Goal: Transaction & Acquisition: Obtain resource

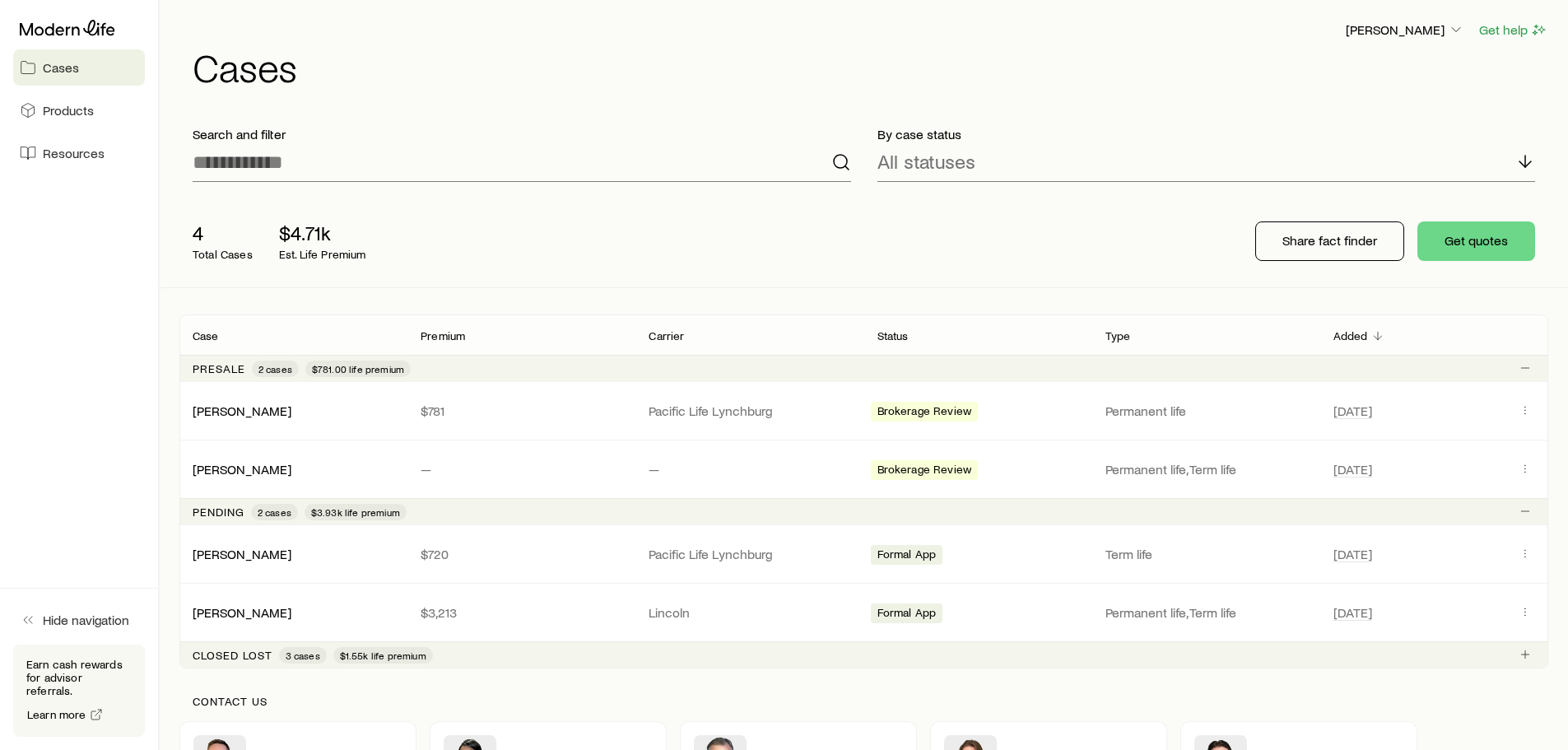
click at [67, 72] on span "Cases" at bounding box center [61, 67] width 36 height 17
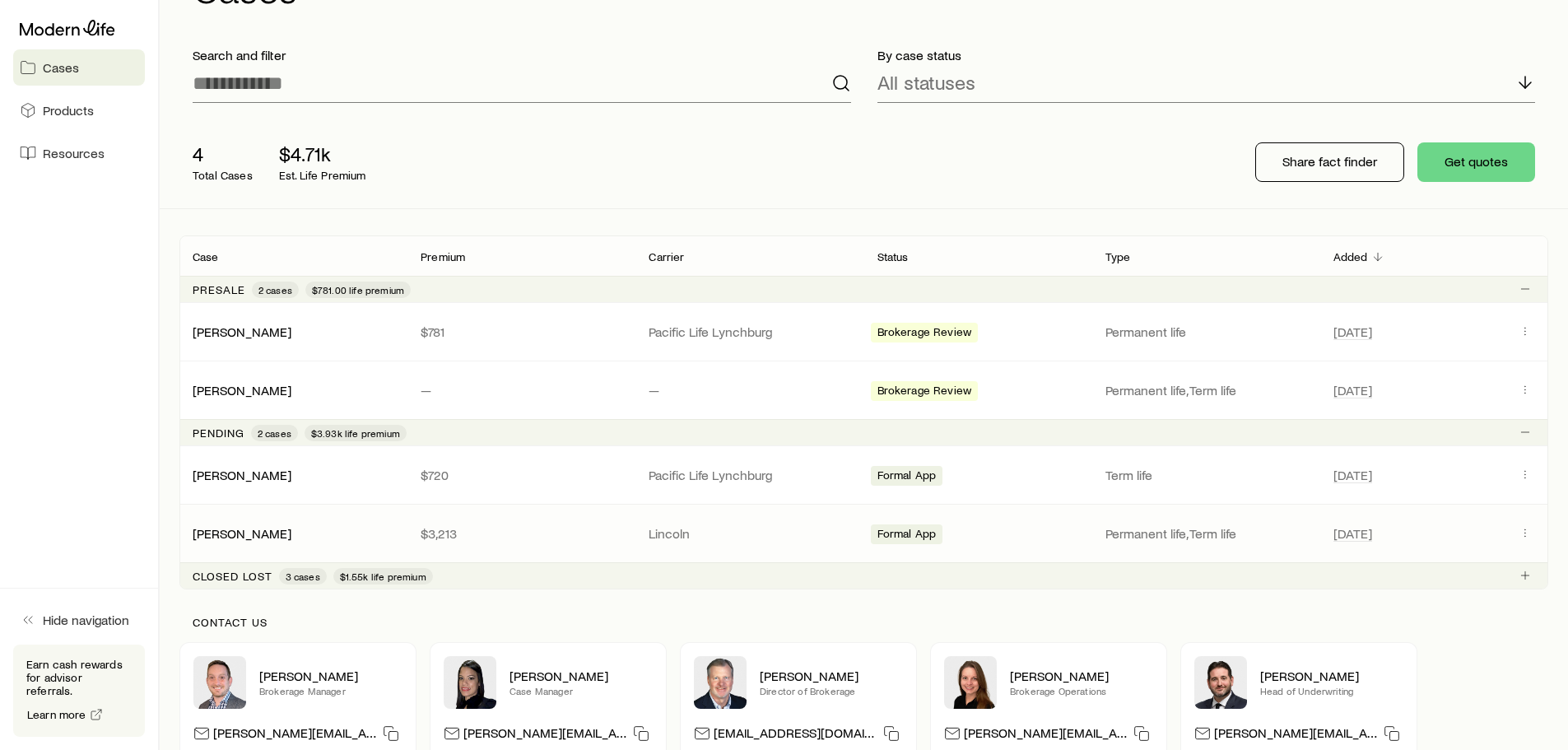
scroll to position [82, 0]
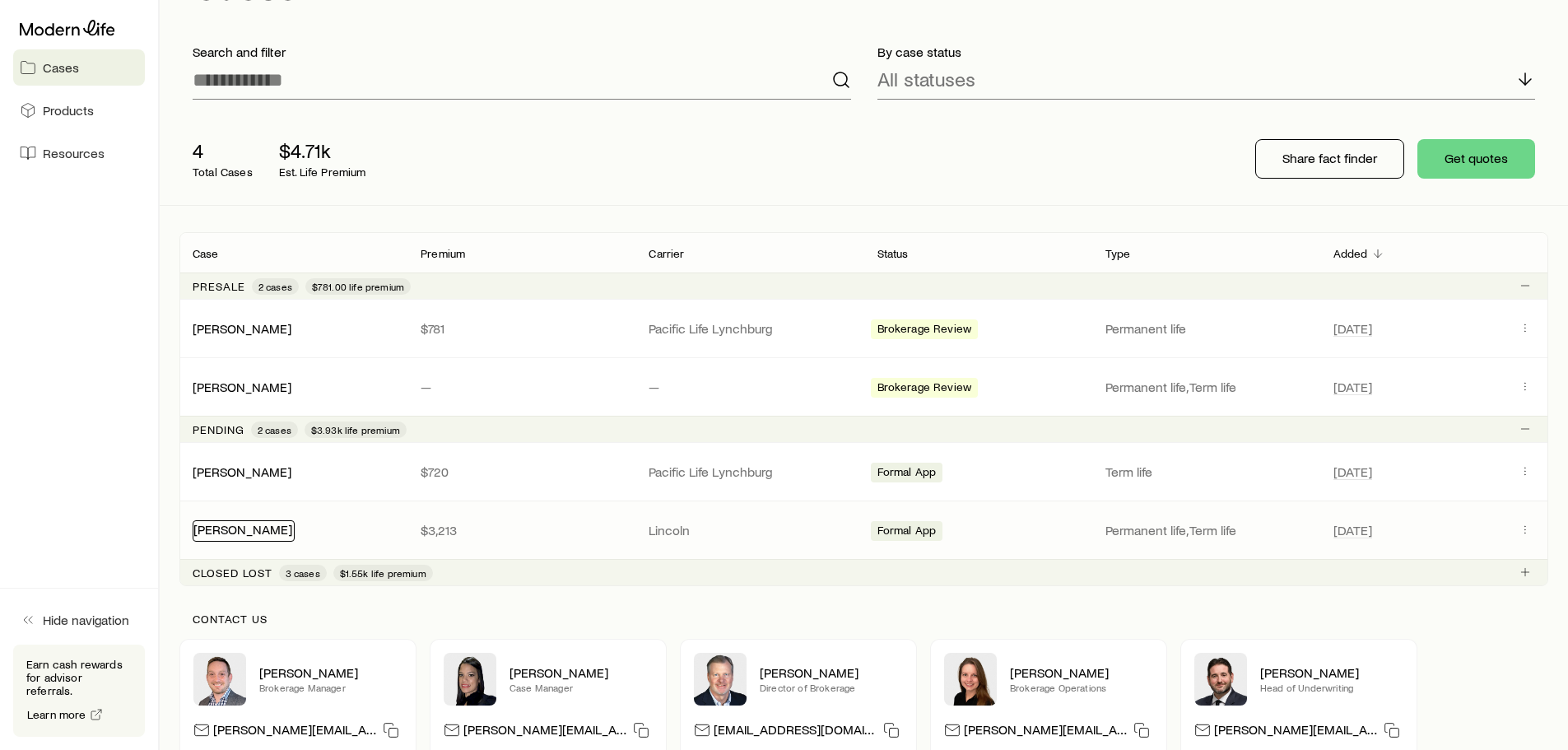
click at [229, 530] on link "Tavlarides, Andrew" at bounding box center [242, 528] width 99 height 16
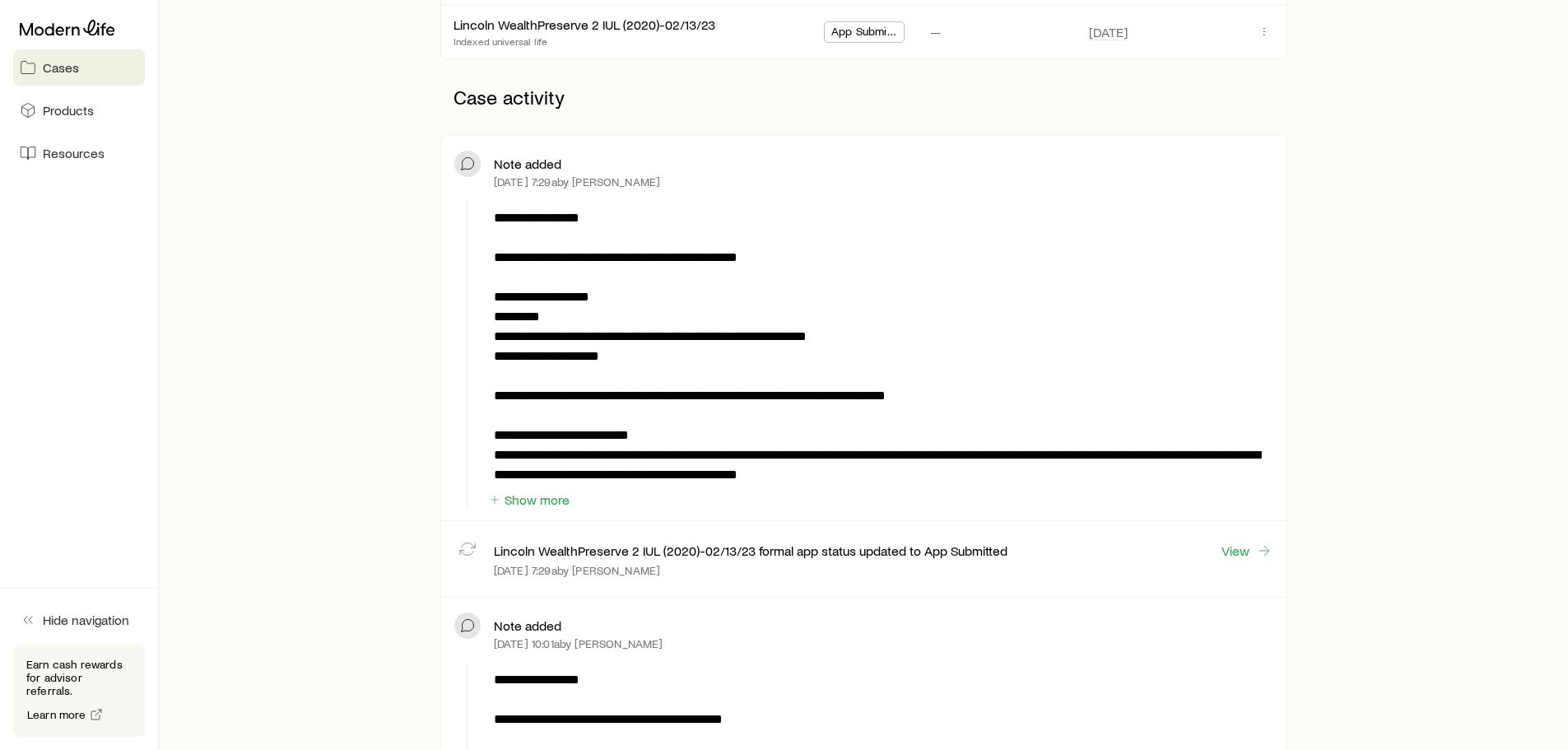
scroll to position [494, 0]
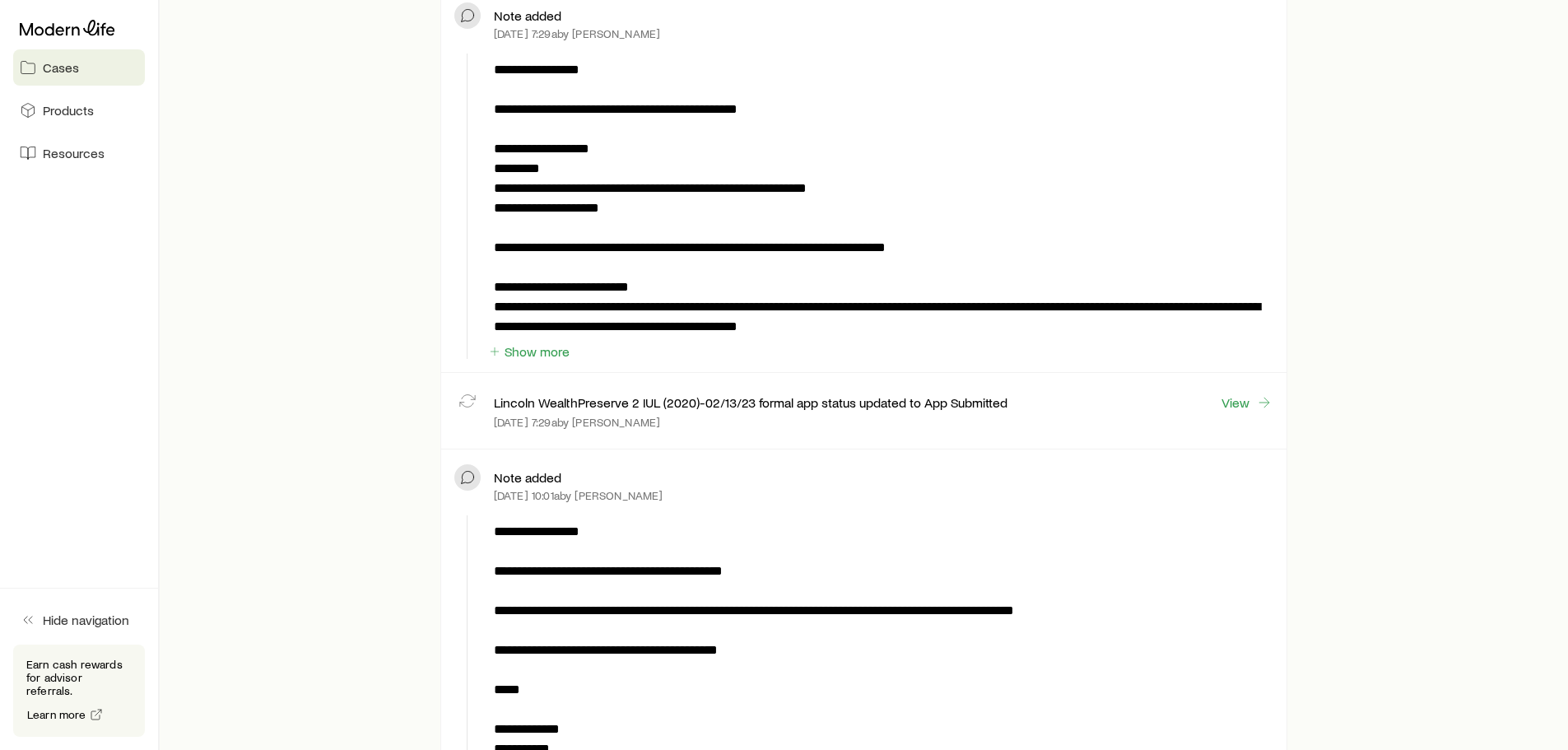
click at [42, 17] on div at bounding box center [79, 28] width 132 height 30
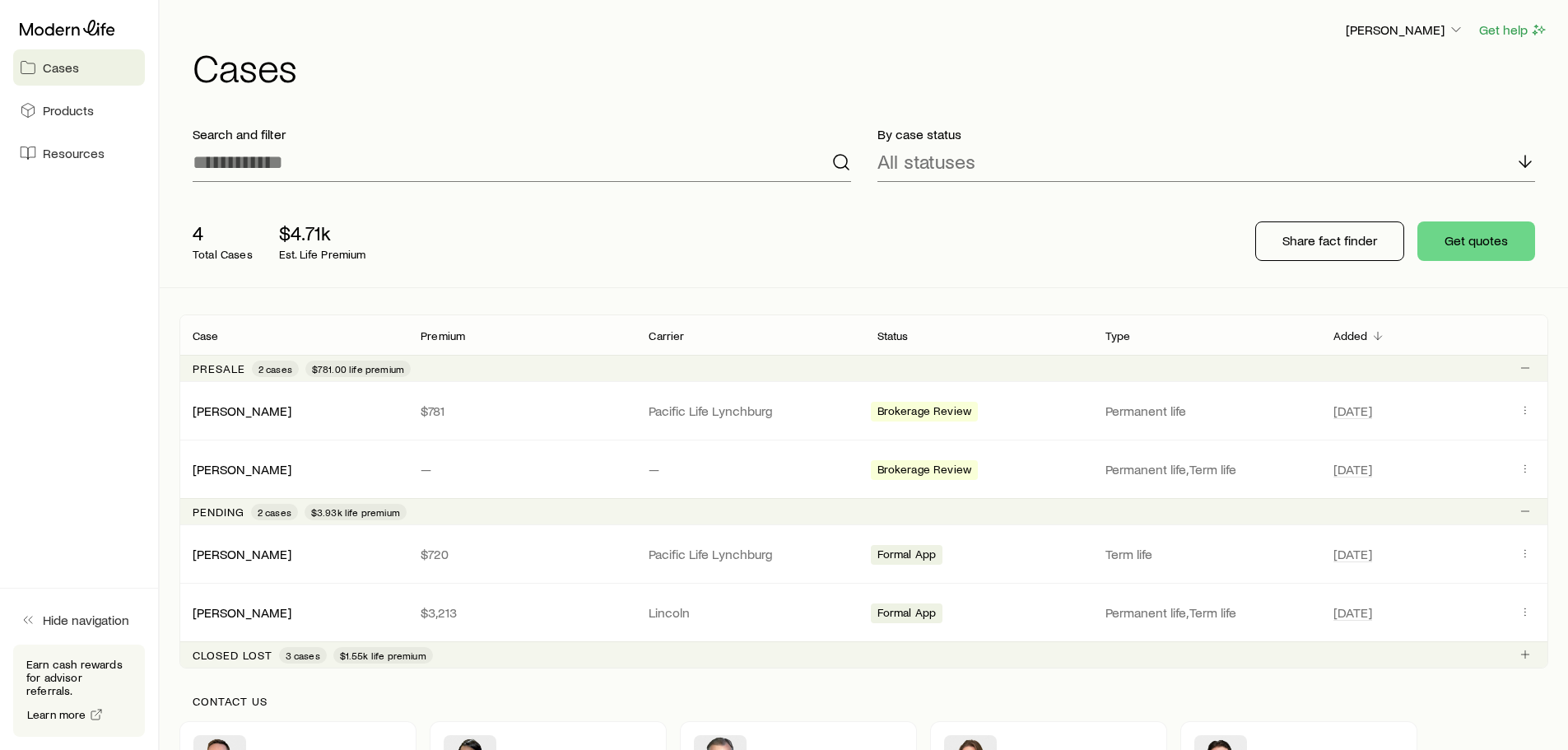
click at [58, 71] on span "Cases" at bounding box center [61, 67] width 36 height 17
click at [58, 109] on span "Products" at bounding box center [69, 110] width 51 height 17
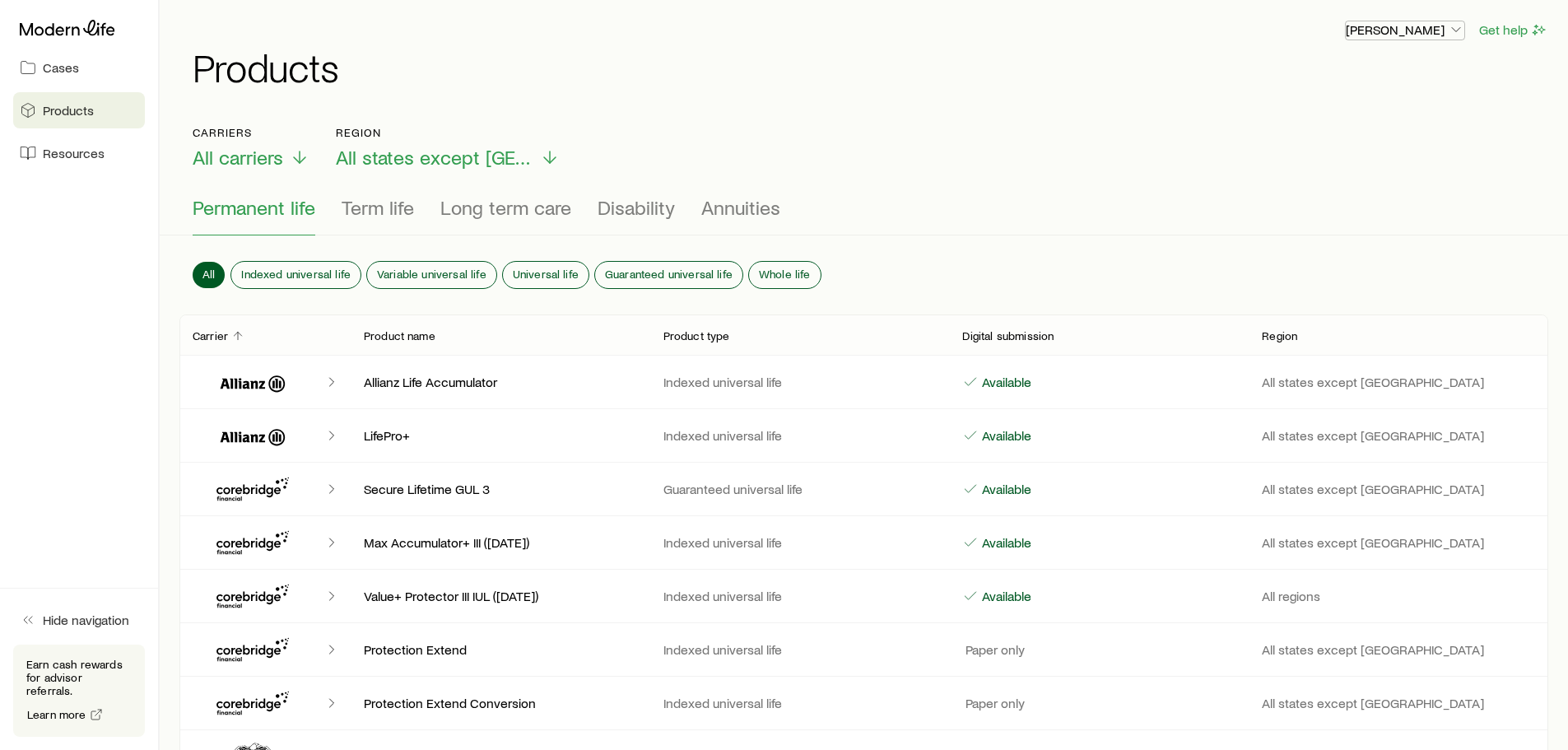
click at [1455, 24] on icon "button" at bounding box center [1456, 30] width 17 height 17
click at [1344, 75] on span "Licenses and contracts" at bounding box center [1371, 75] width 135 height 17
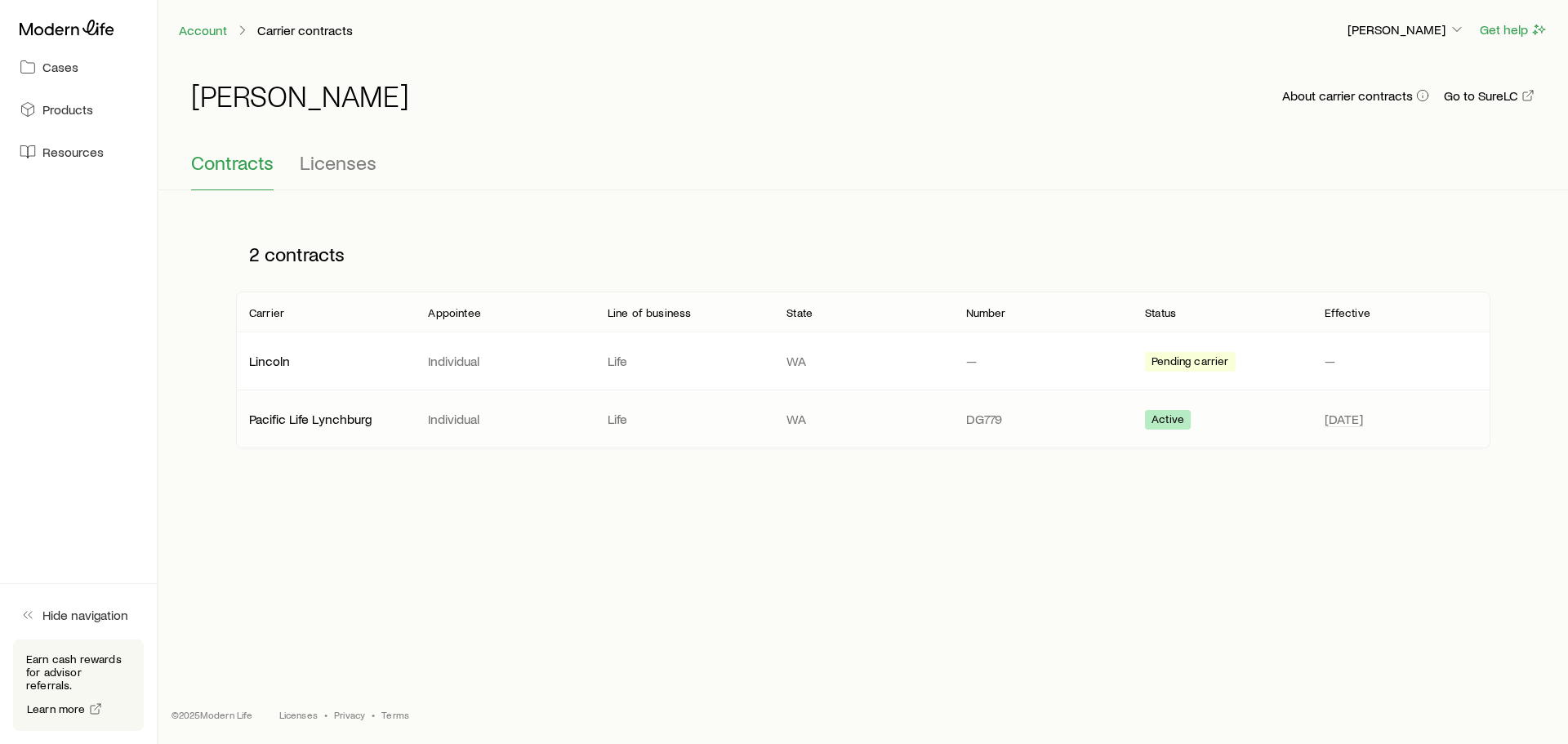
click at [1172, 425] on span "Active" at bounding box center [1168, 421] width 33 height 17
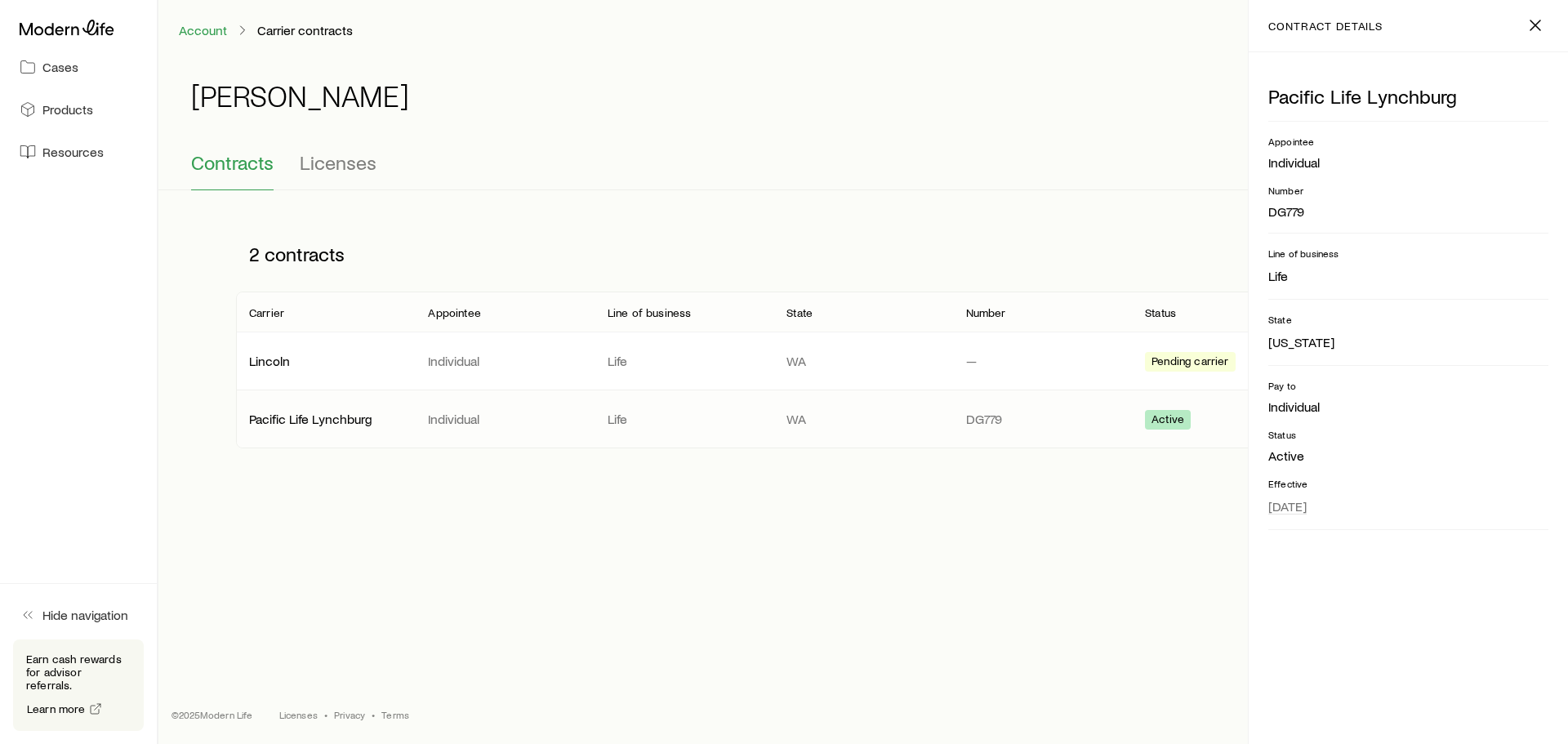
click at [1175, 426] on span "Active" at bounding box center [1168, 421] width 33 height 17
click at [1126, 523] on div "Account Carrier contracts Randellius Hardy Get help Randellius Hardy About carr…" at bounding box center [863, 316] width 1409 height 633
click at [1543, 28] on icon "button" at bounding box center [1535, 26] width 20 height 20
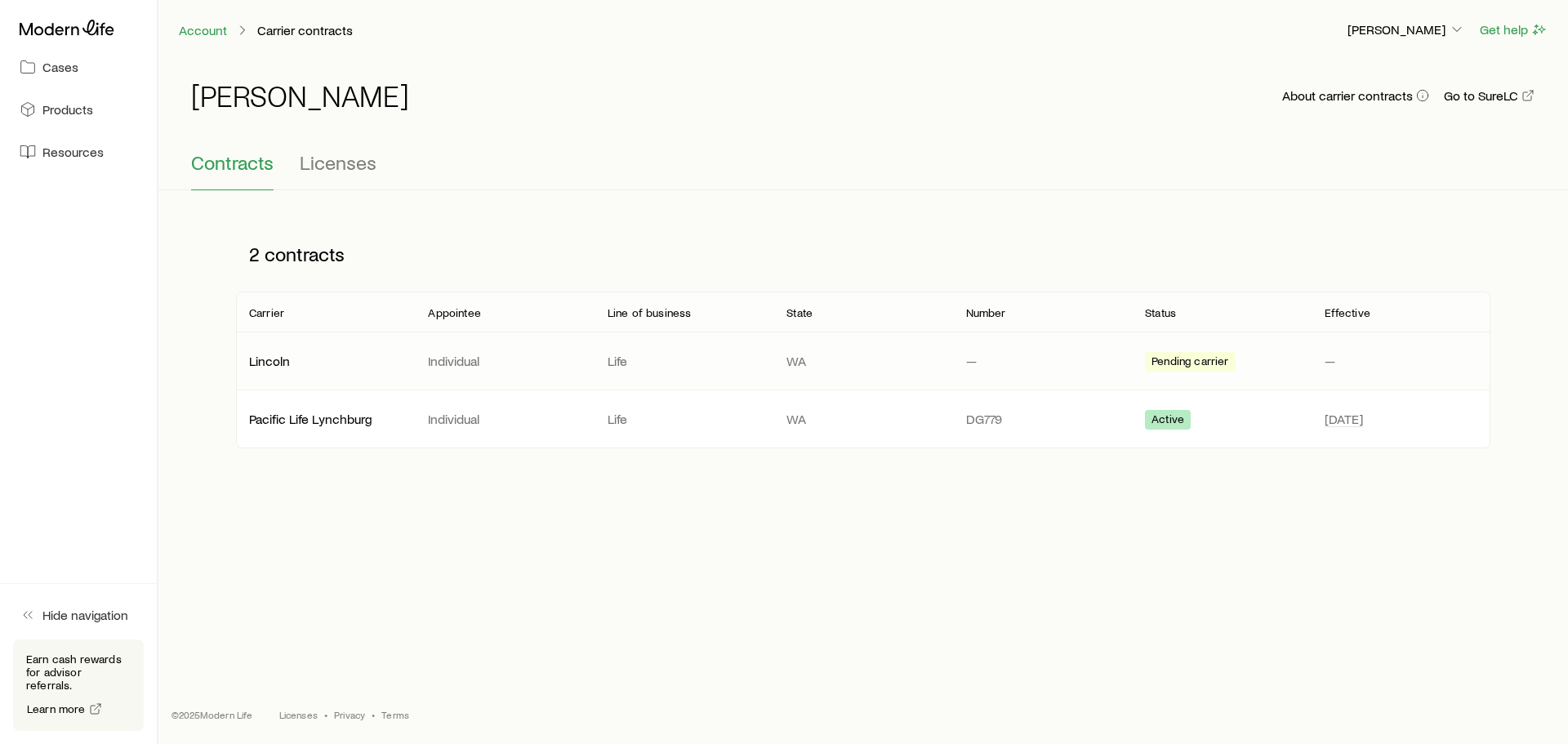
click at [1184, 360] on span "Pending carrier" at bounding box center [1190, 363] width 77 height 17
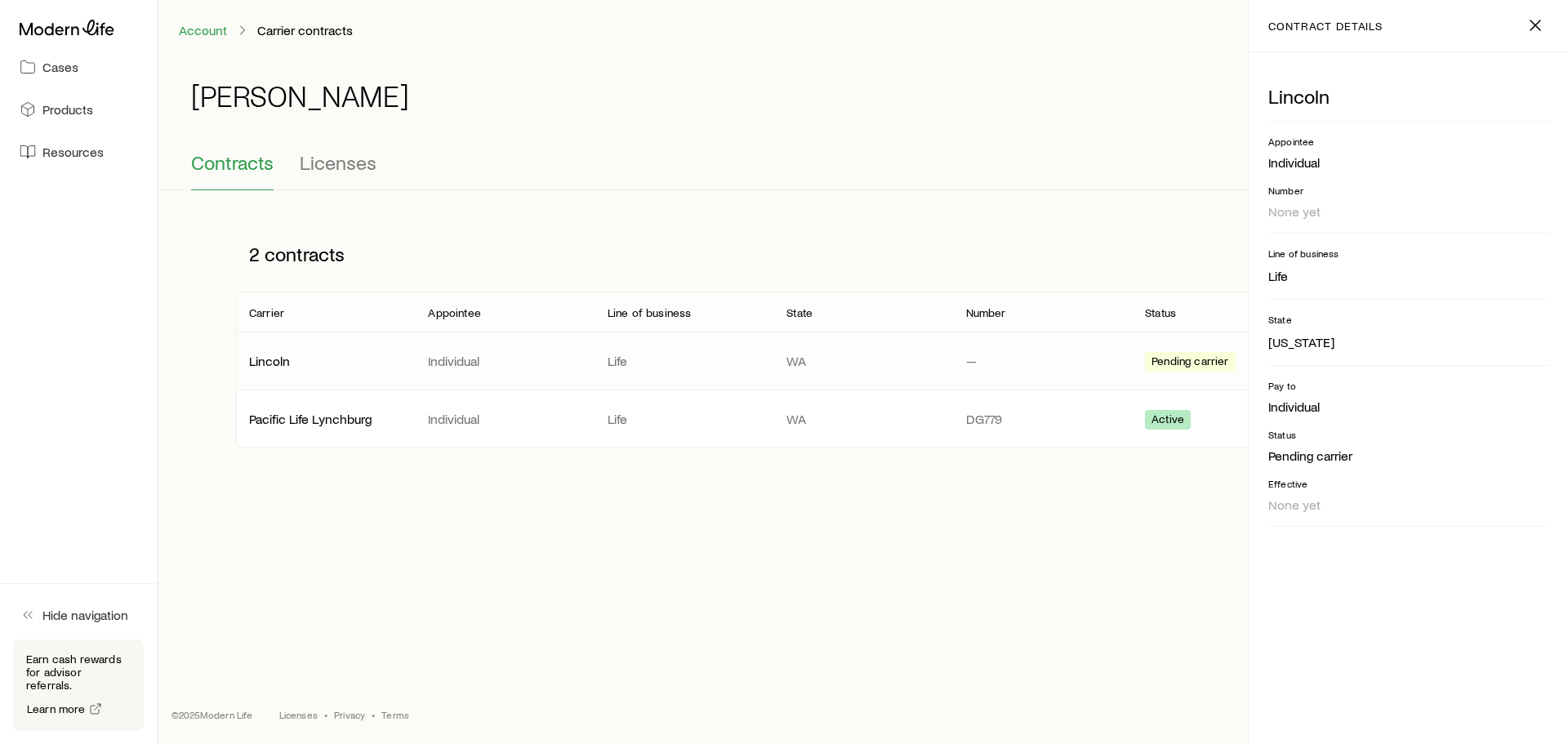
click at [1184, 360] on span "Pending carrier" at bounding box center [1190, 363] width 77 height 17
click at [1542, 21] on icon "button" at bounding box center [1535, 26] width 20 height 20
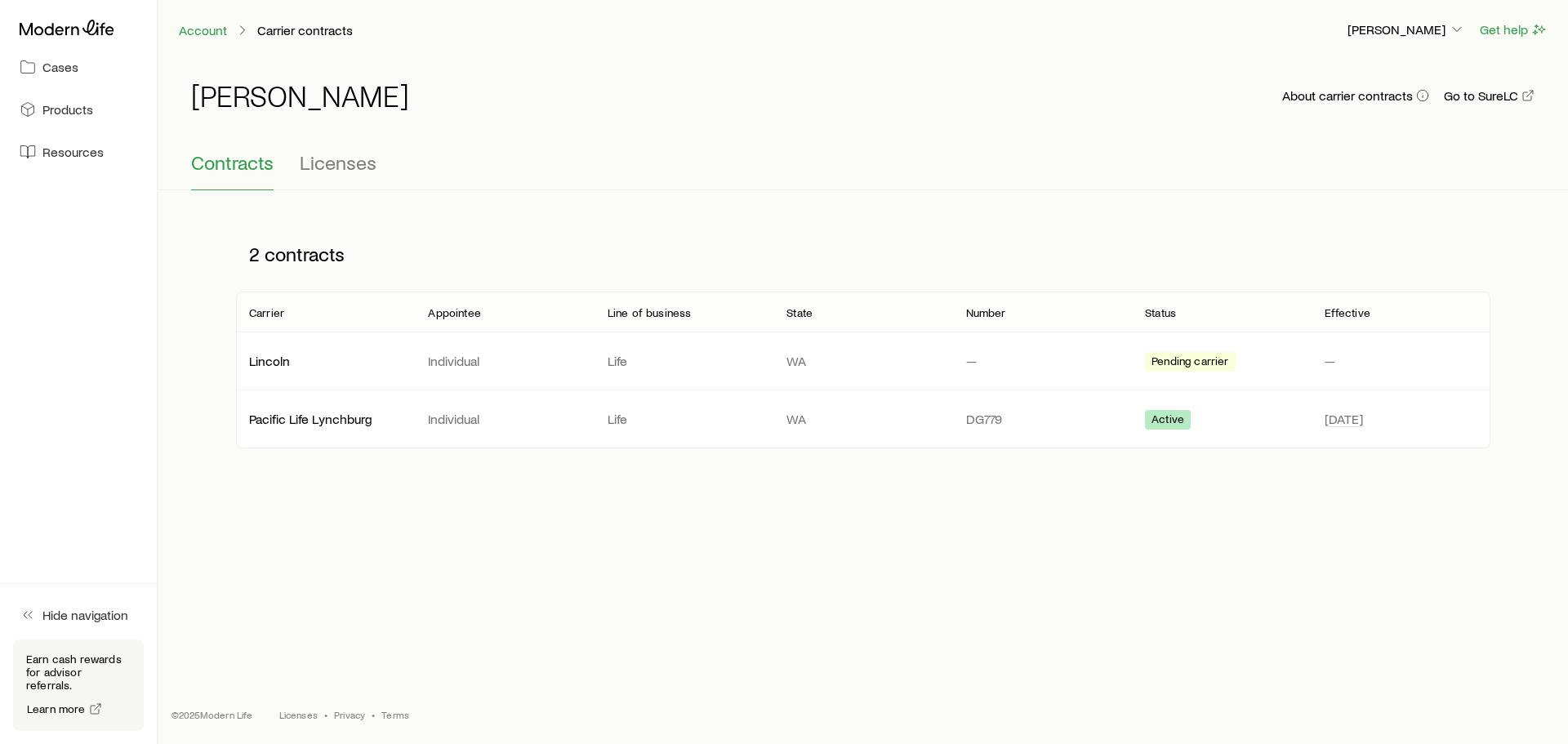
click at [72, 36] on div at bounding box center [78, 28] width 131 height 30
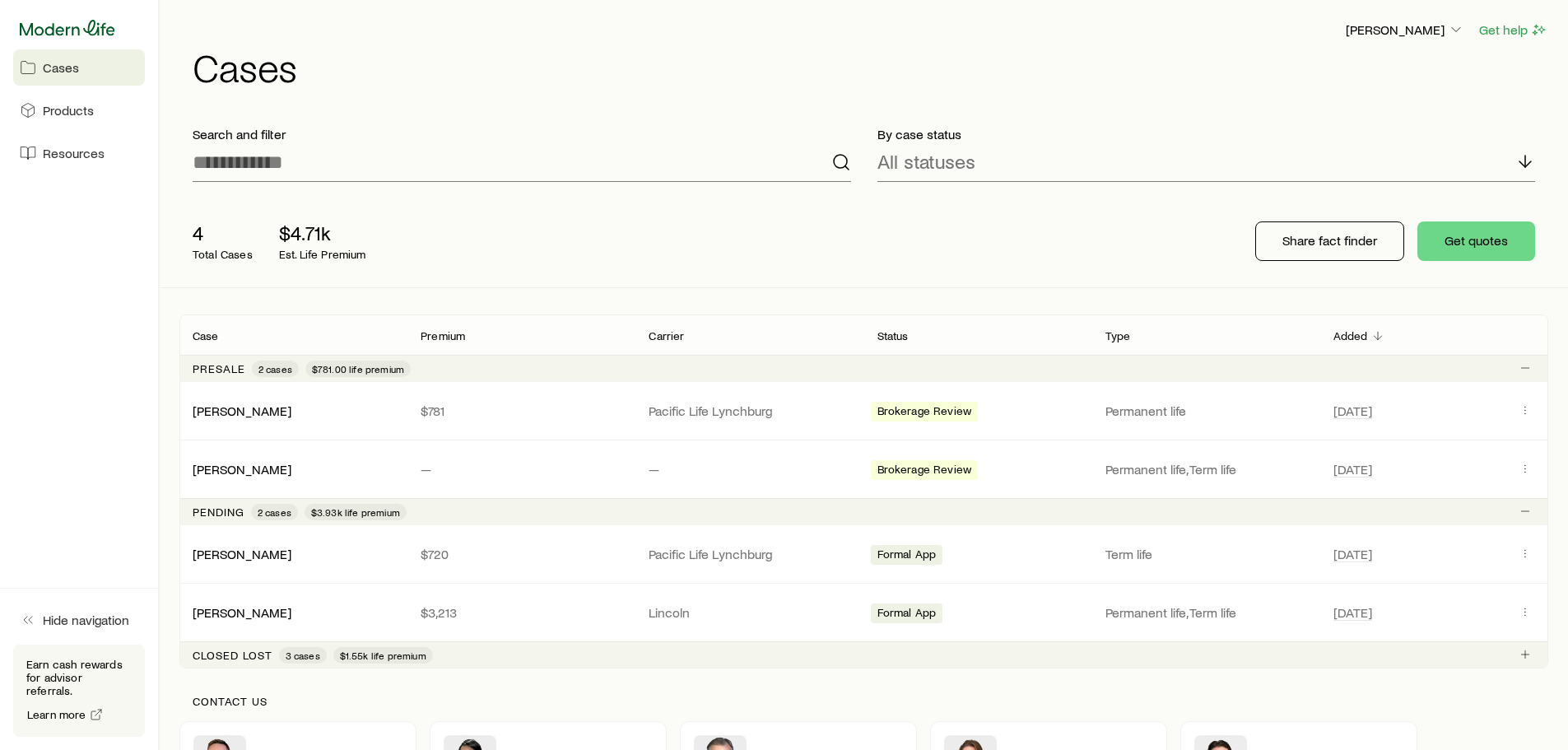
click at [56, 22] on icon at bounding box center [67, 28] width 95 height 17
click at [61, 119] on link "Products" at bounding box center [79, 110] width 132 height 37
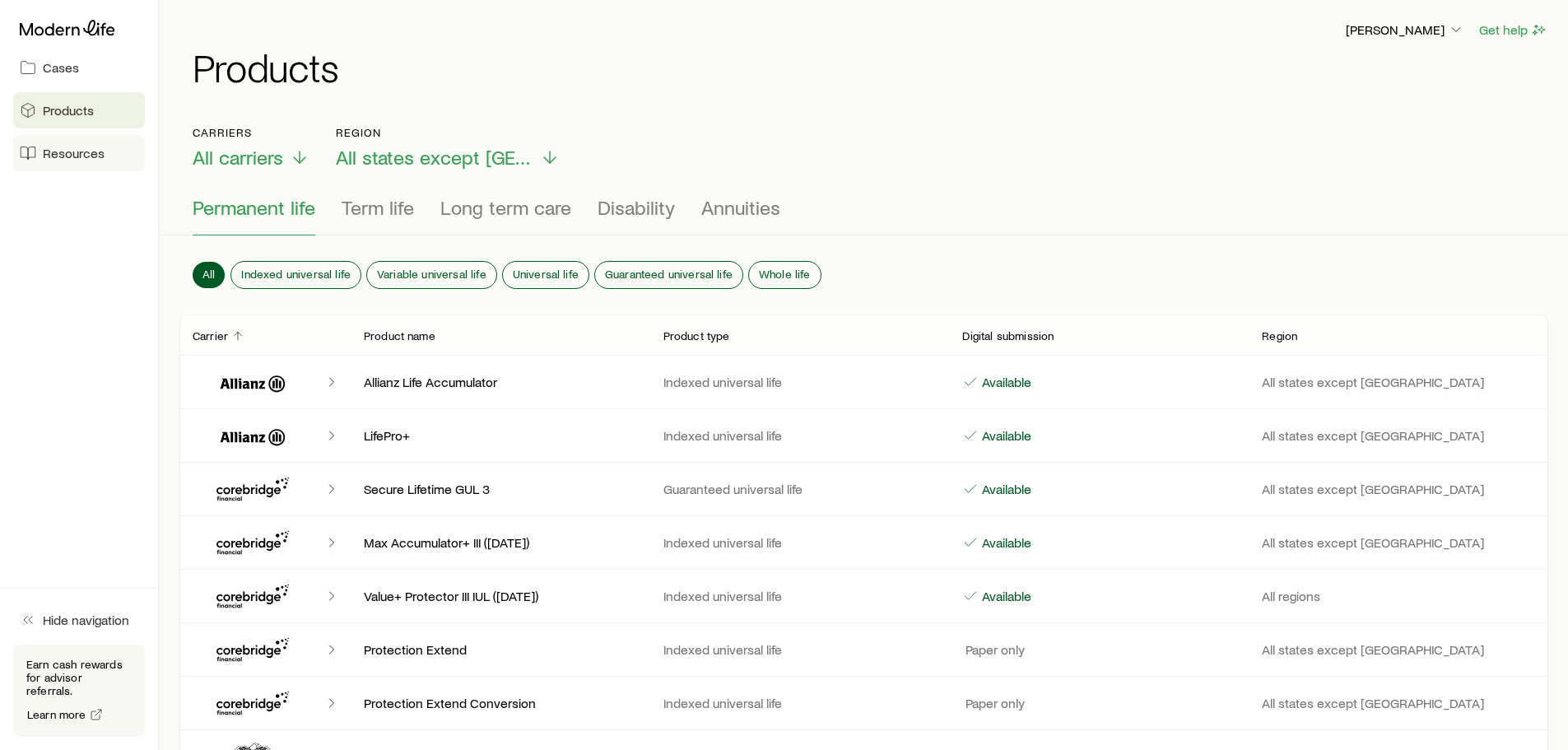
click at [84, 153] on span "Resources" at bounding box center [74, 153] width 61 height 17
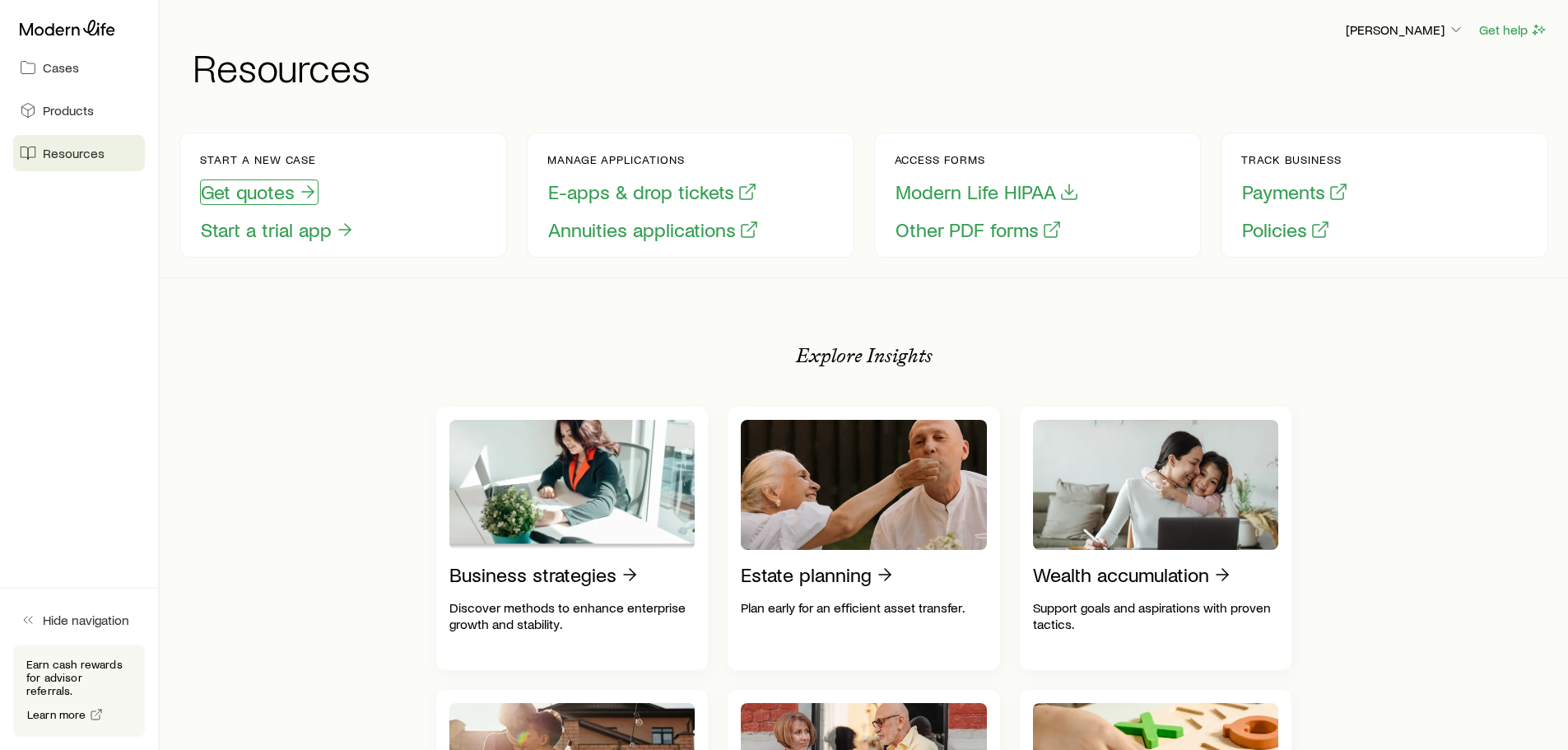
click at [269, 192] on button "Get quotes" at bounding box center [259, 192] width 119 height 26
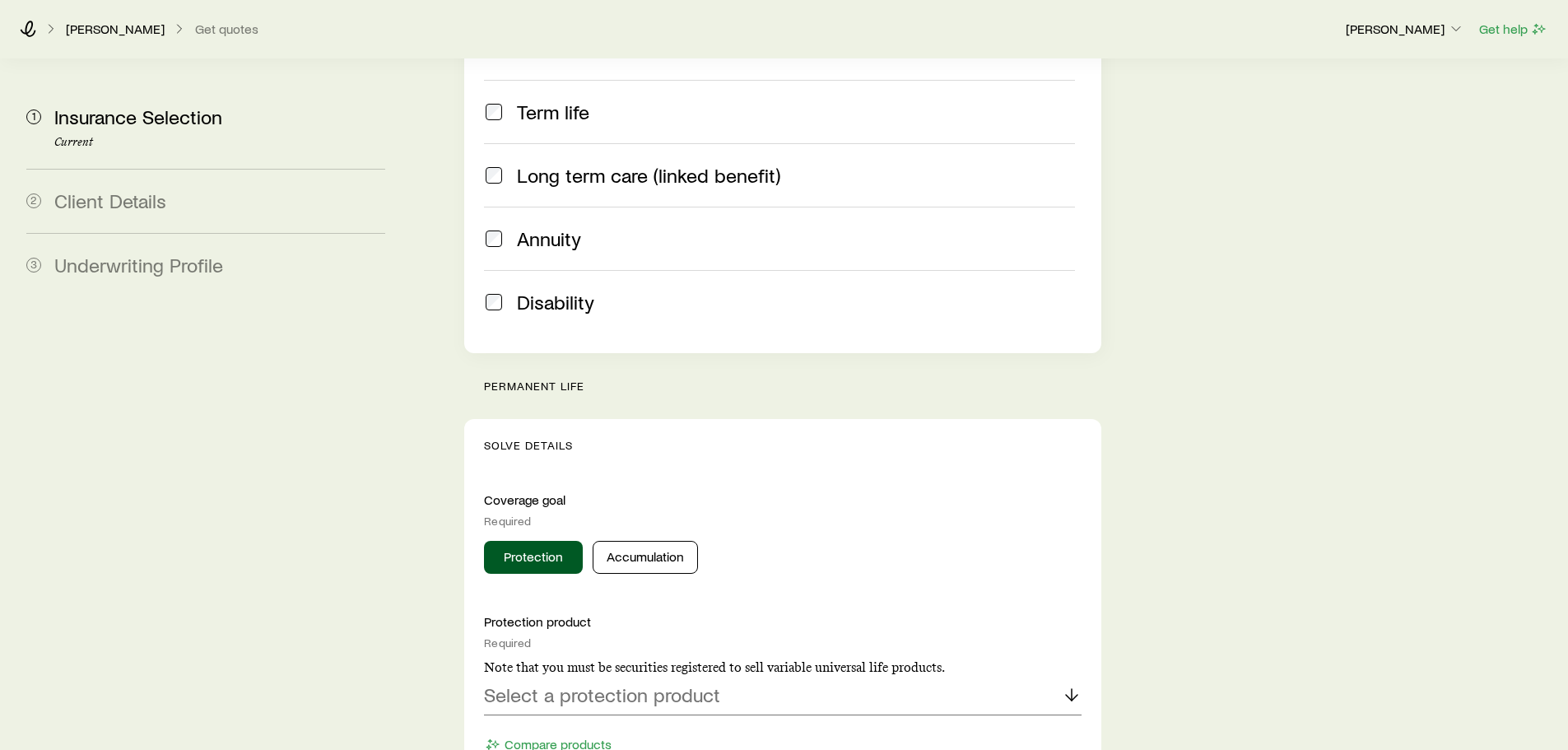
scroll to position [412, 0]
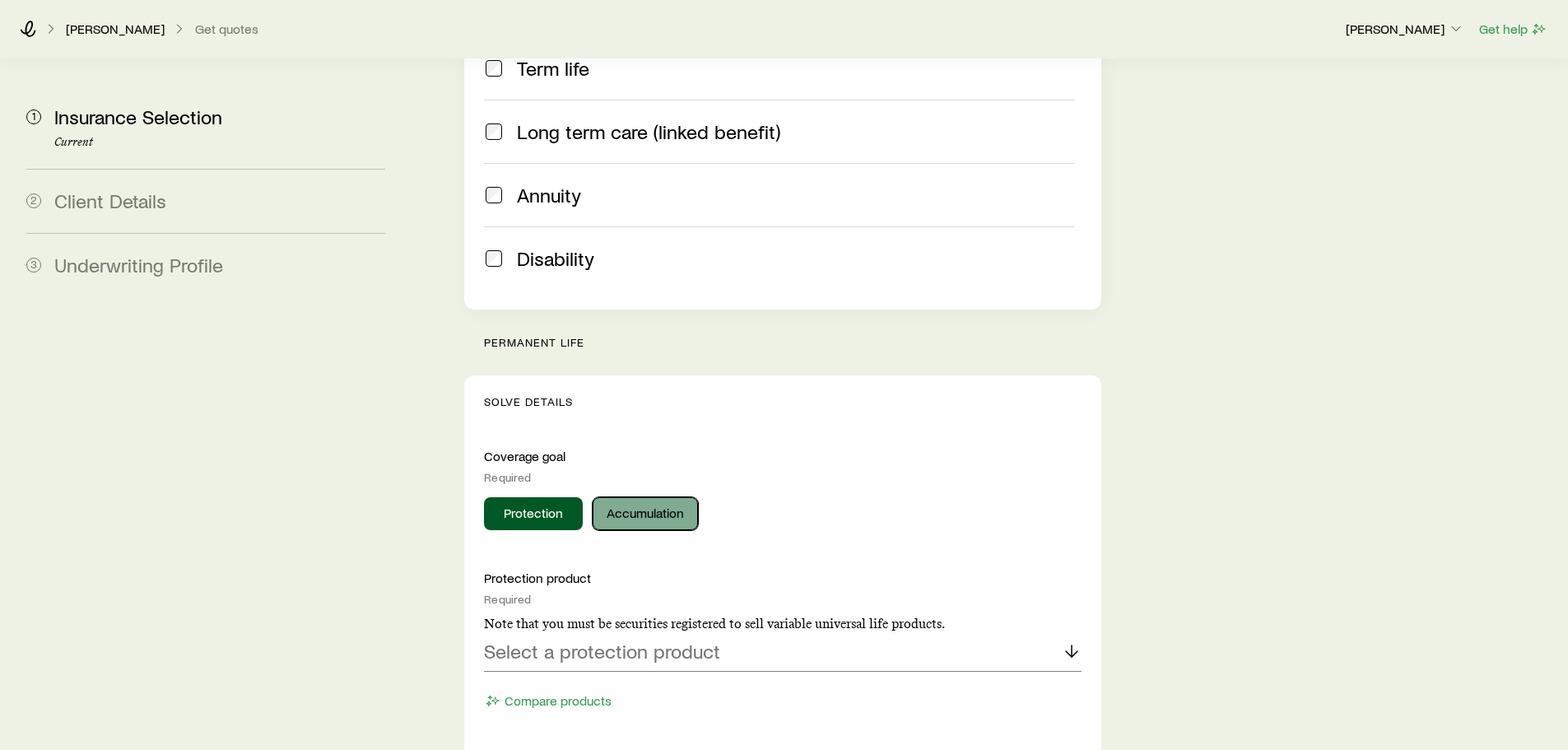
click at [634, 498] on button "Accumulation" at bounding box center [645, 514] width 105 height 33
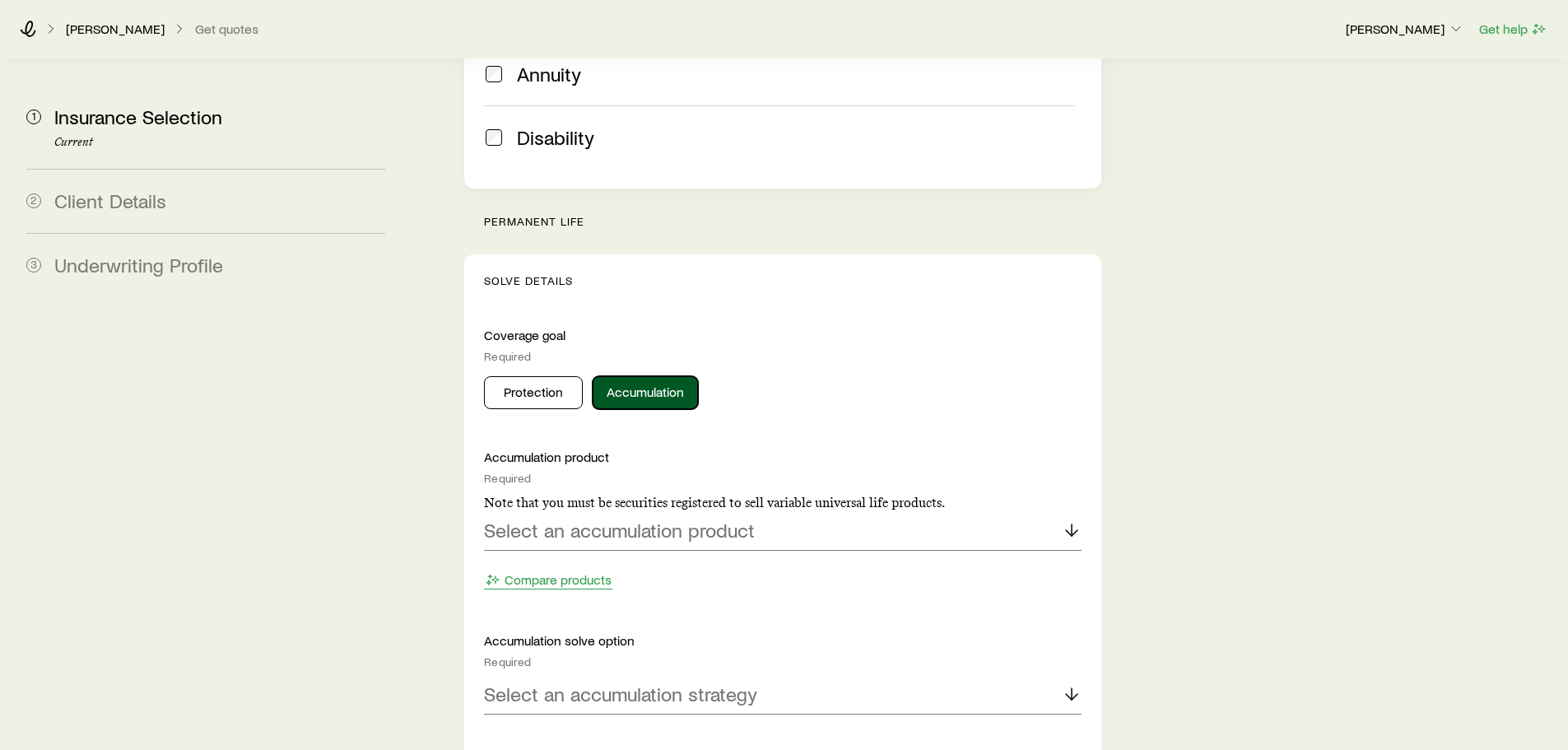
scroll to position [577, 0]
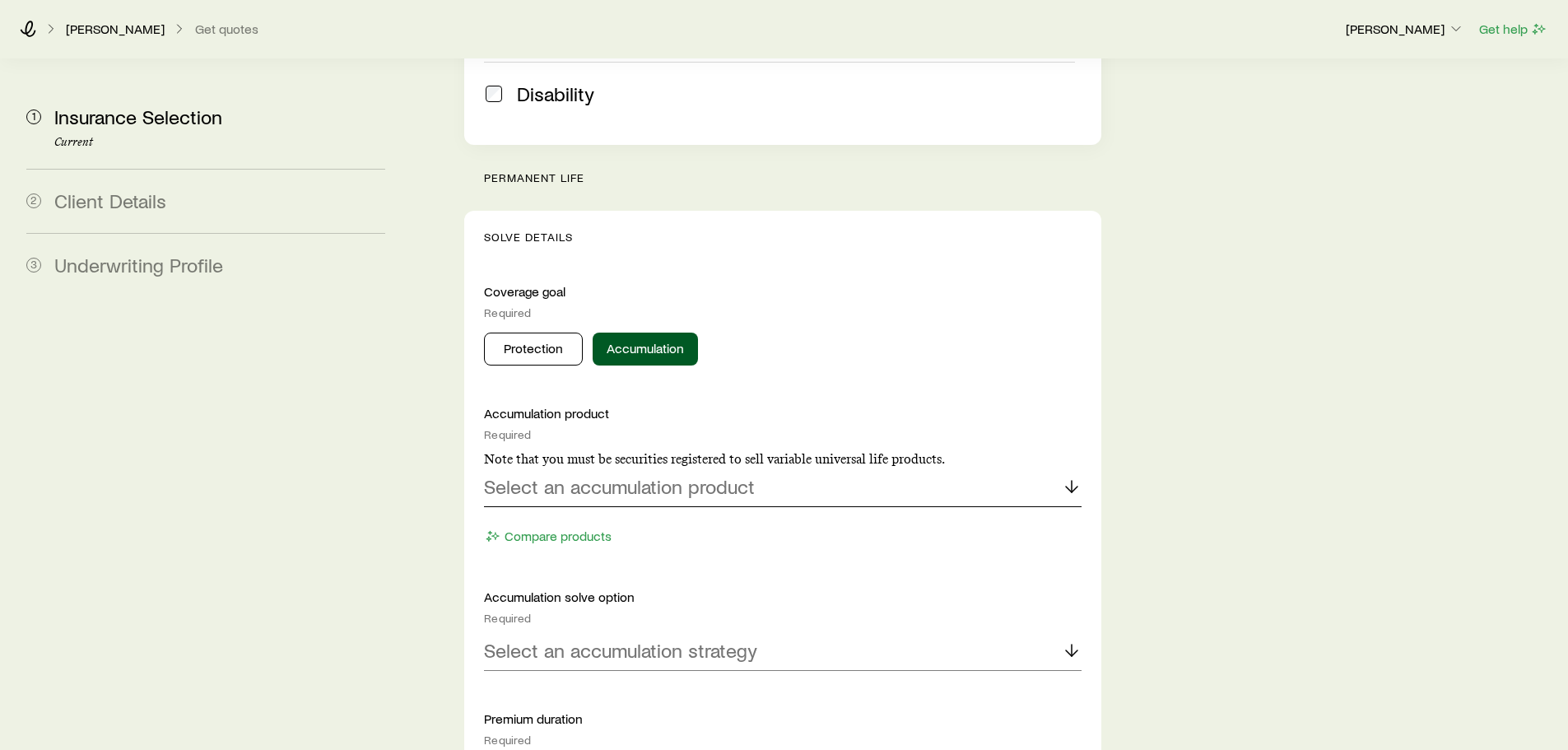
click at [729, 468] on div "Select an accumulation product" at bounding box center [783, 488] width 597 height 40
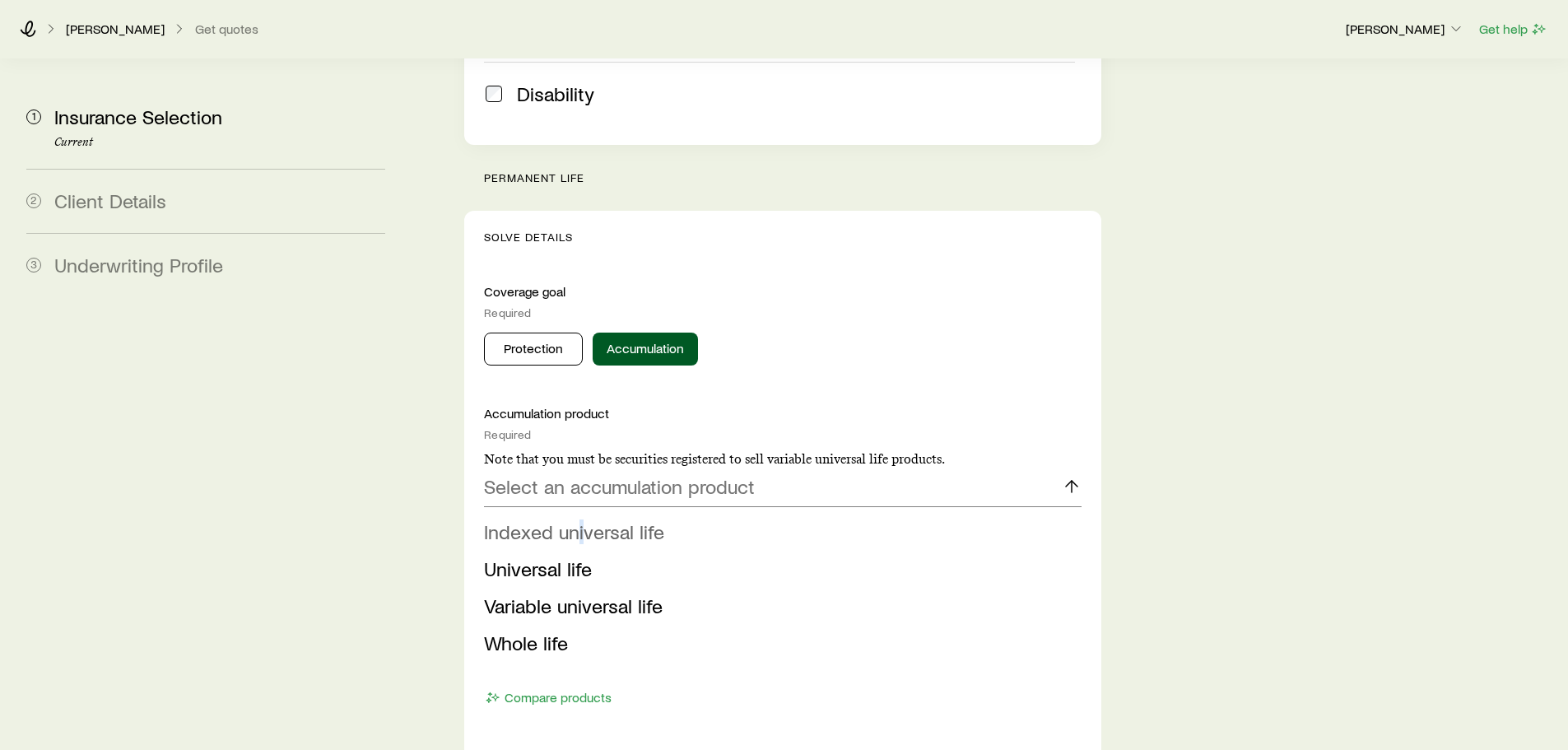
click at [581, 519] on span "Indexed universal life" at bounding box center [574, 531] width 180 height 24
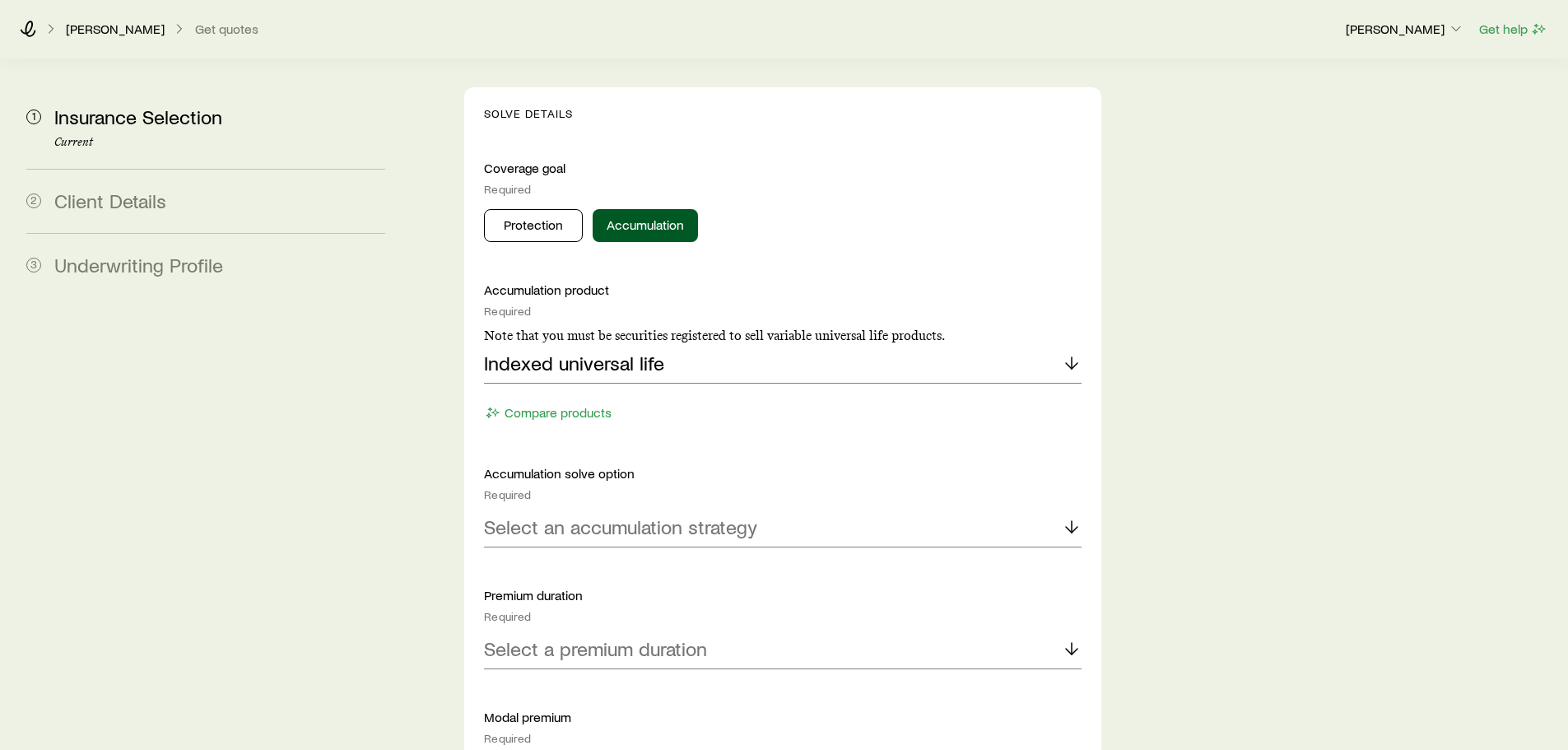
scroll to position [741, 0]
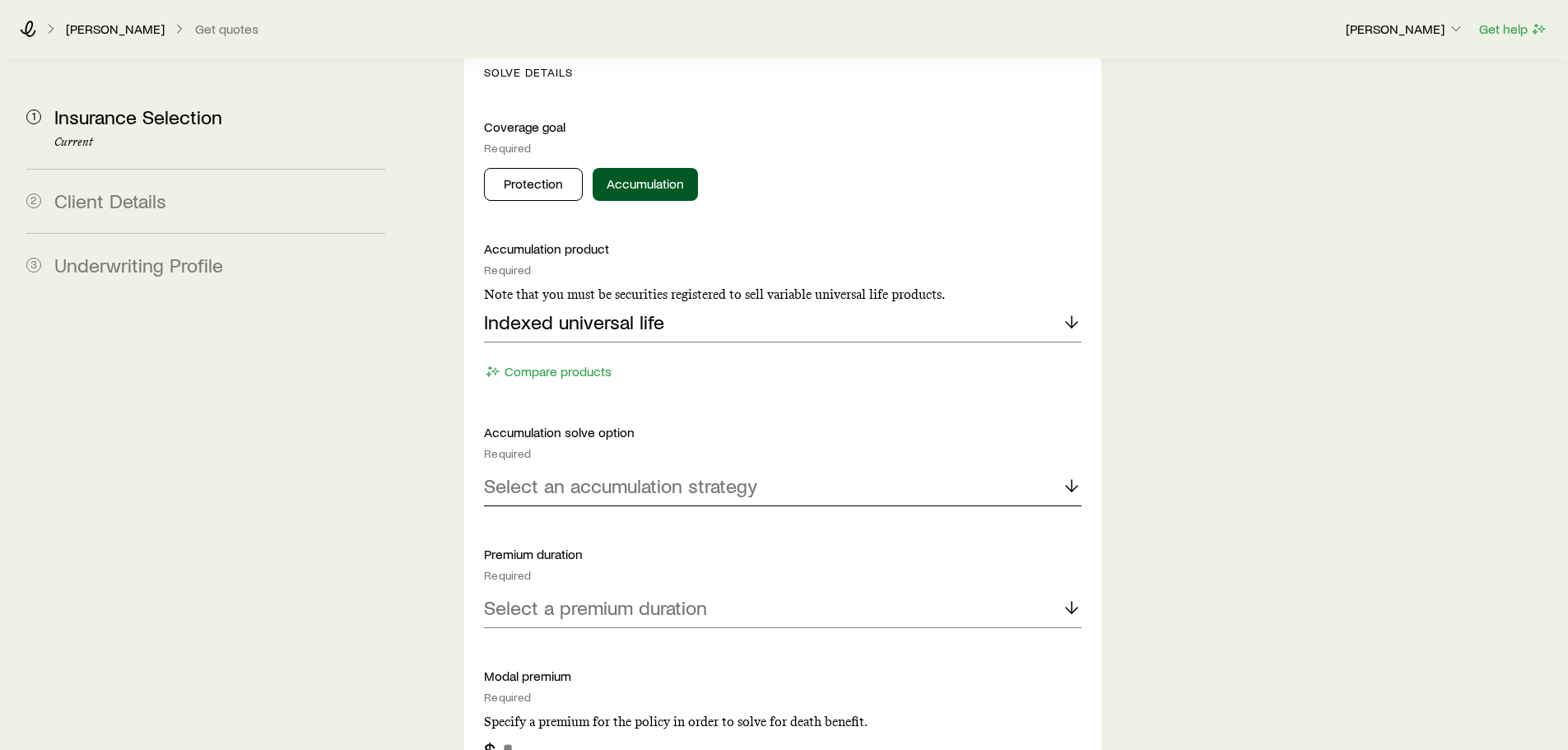
click at [634, 475] on p "Select an accumulation strategy" at bounding box center [621, 486] width 274 height 23
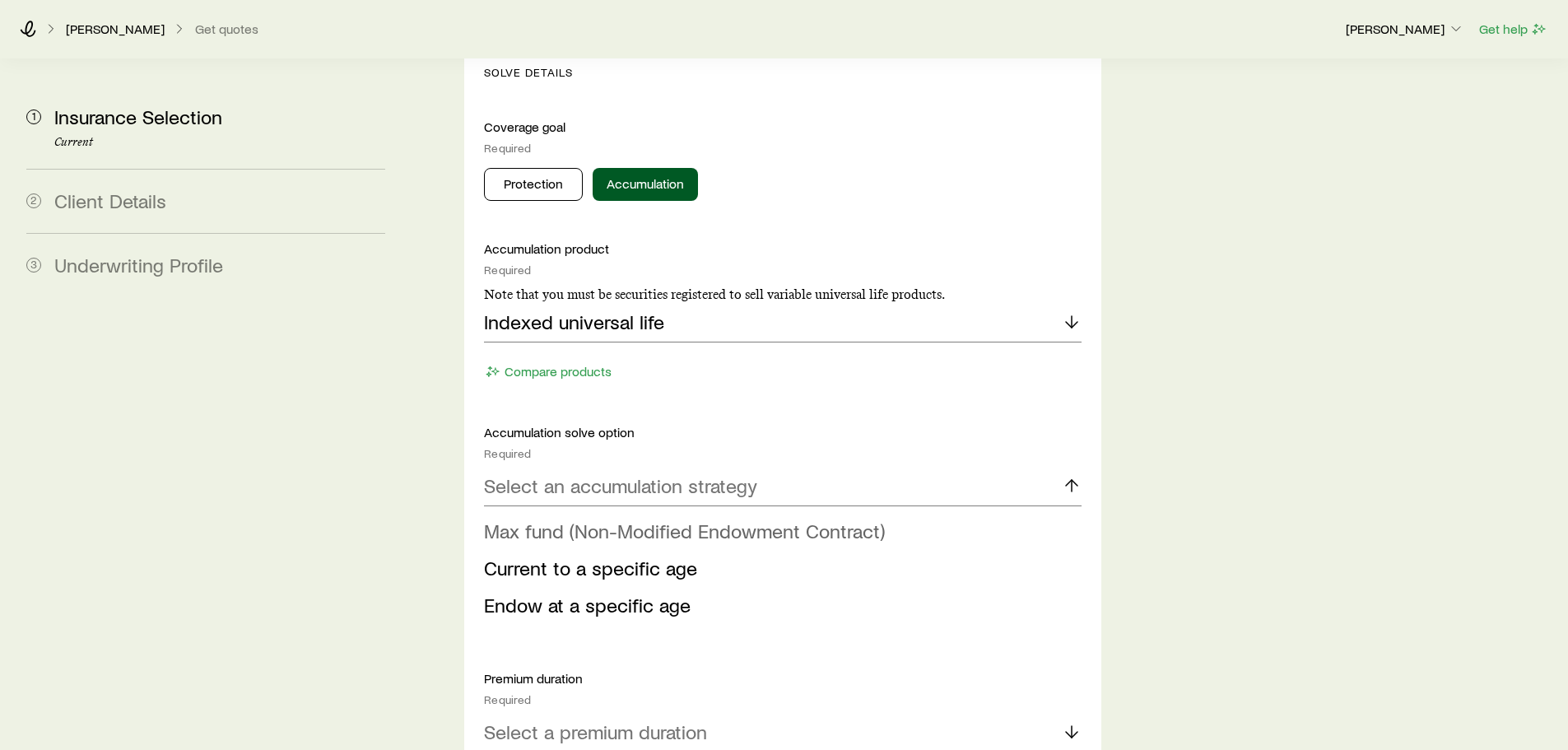
click at [537, 519] on span "Max fund (Non-Modified Endowment Contract)" at bounding box center [684, 530] width 400 height 24
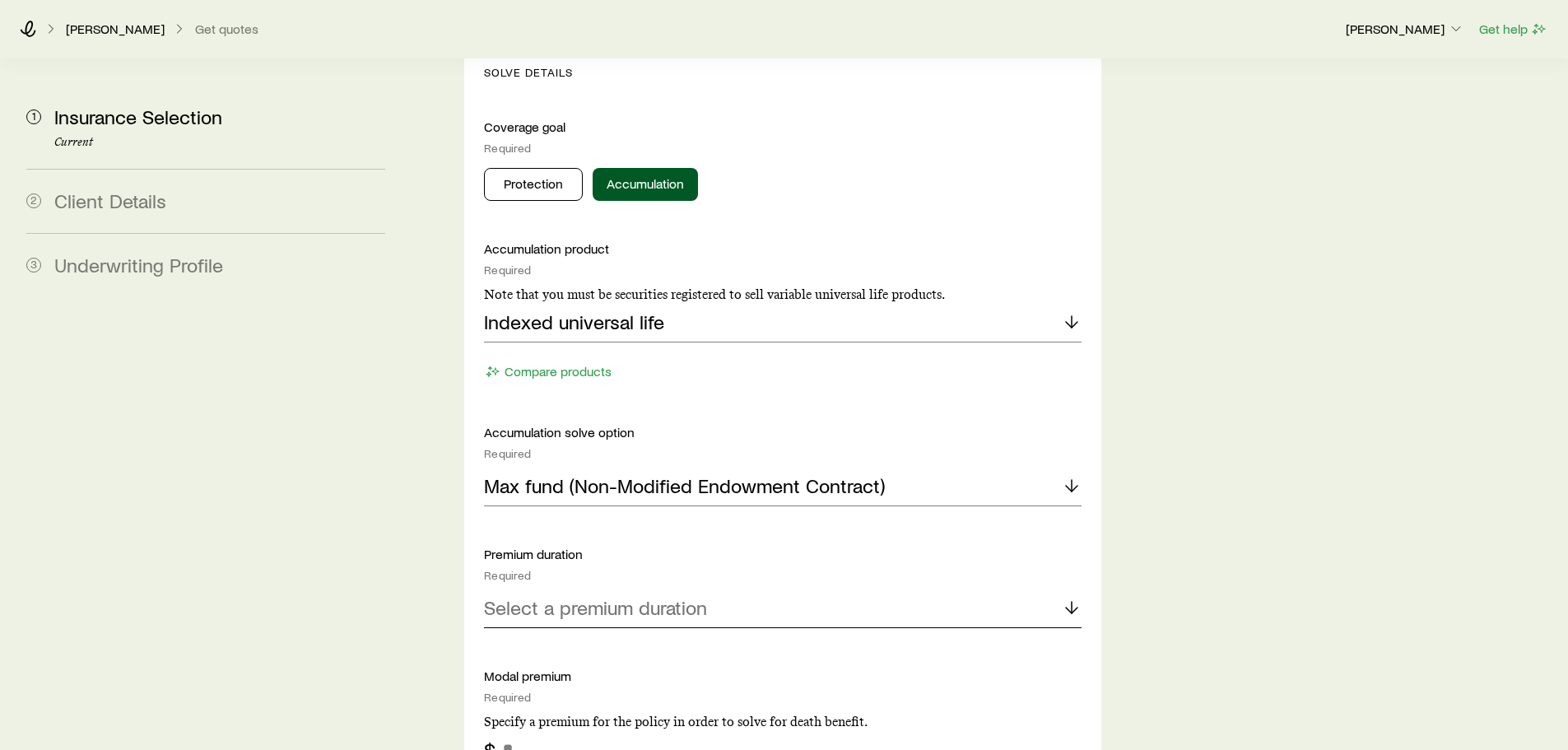
click at [610, 597] on p "Select a premium duration" at bounding box center [595, 608] width 223 height 23
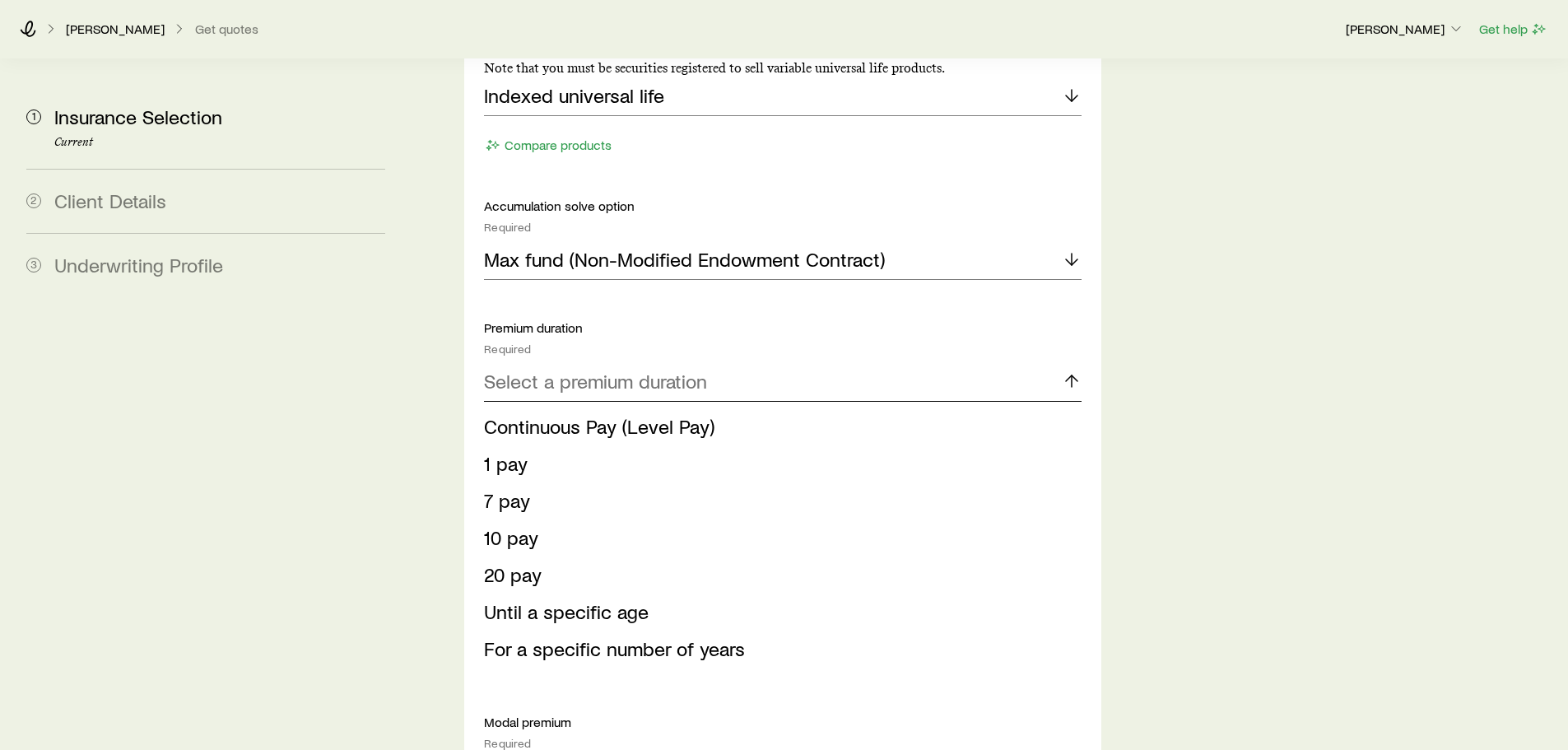
scroll to position [988, 0]
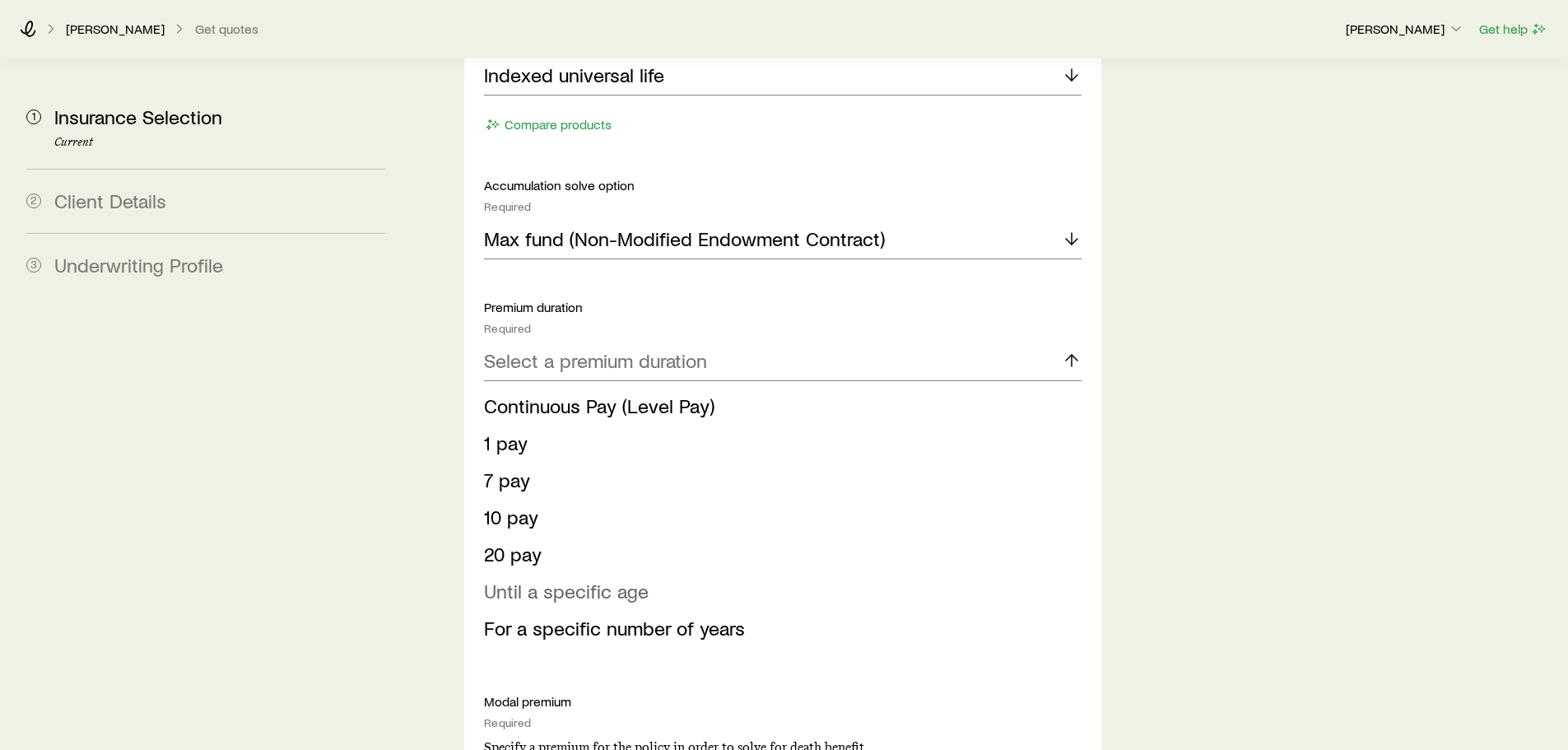
click at [566, 579] on span "Until a specific age" at bounding box center [566, 591] width 165 height 24
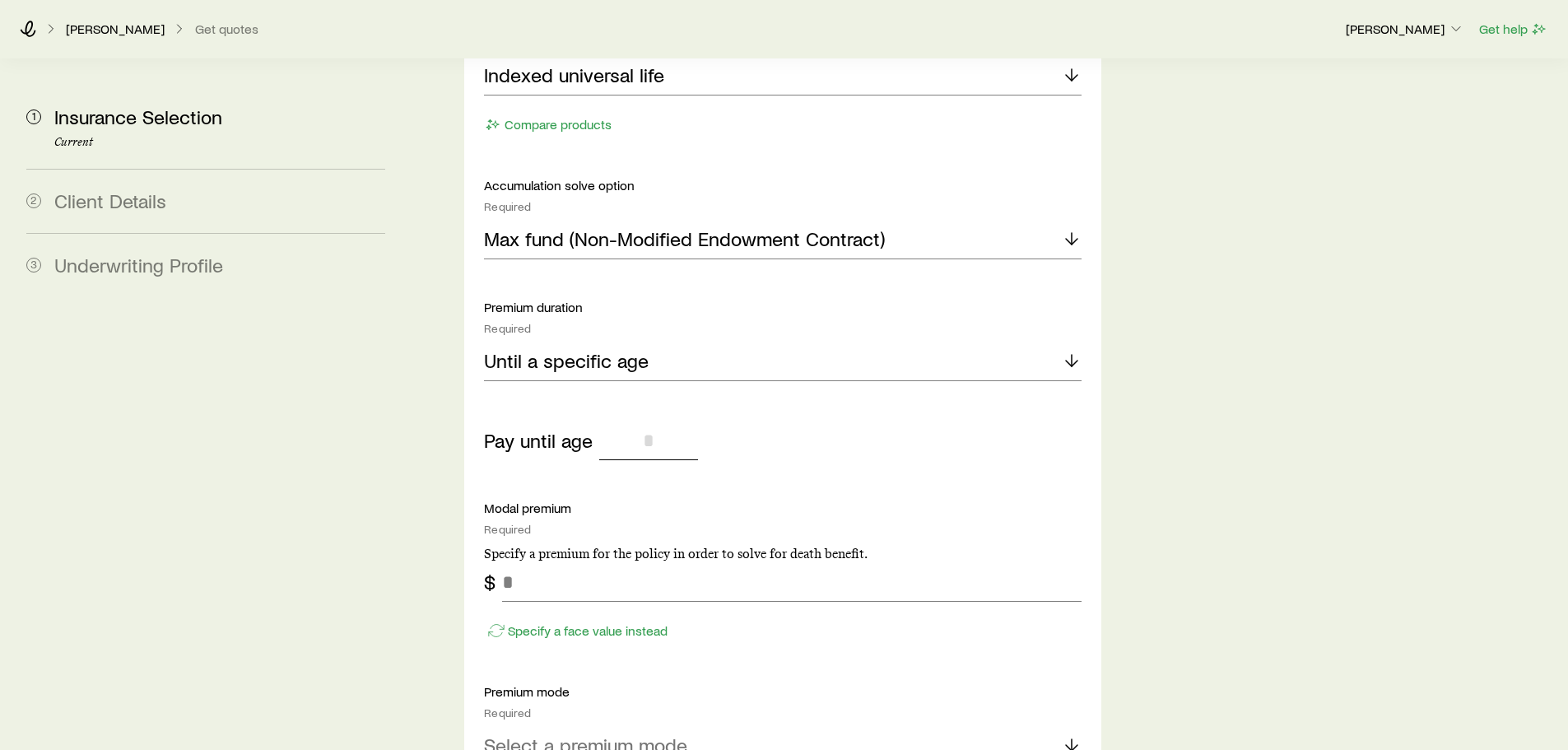
drag, startPoint x: 663, startPoint y: 403, endPoint x: 599, endPoint y: 403, distance: 64.0
click at [600, 421] on input "tel" at bounding box center [648, 441] width 99 height 40
type input "**"
click at [823, 500] on div "Modal premium Required Specify a premium for the policy in order to solve for d…" at bounding box center [783, 531] width 597 height 62
click at [517, 523] on div "Required" at bounding box center [783, 529] width 597 height 13
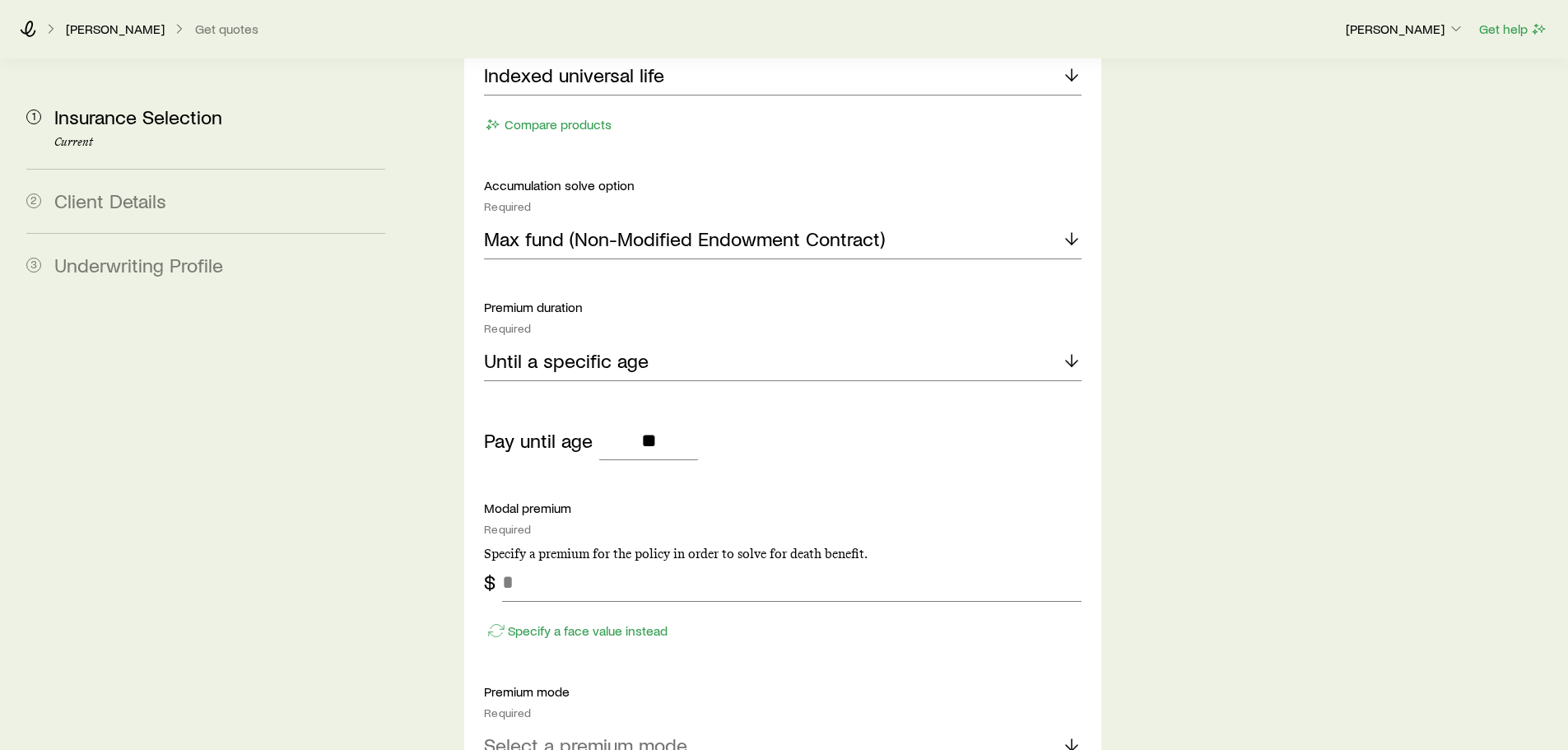
drag, startPoint x: 542, startPoint y: 462, endPoint x: 547, endPoint y: 475, distance: 13.9
click at [543, 500] on p "Modal premium" at bounding box center [783, 509] width 597 height 17
click at [561, 500] on p "Modal premium" at bounding box center [783, 509] width 597 height 17
click at [512, 523] on div "Required" at bounding box center [783, 529] width 597 height 13
drag, startPoint x: 512, startPoint y: 485, endPoint x: 500, endPoint y: 473, distance: 17.0
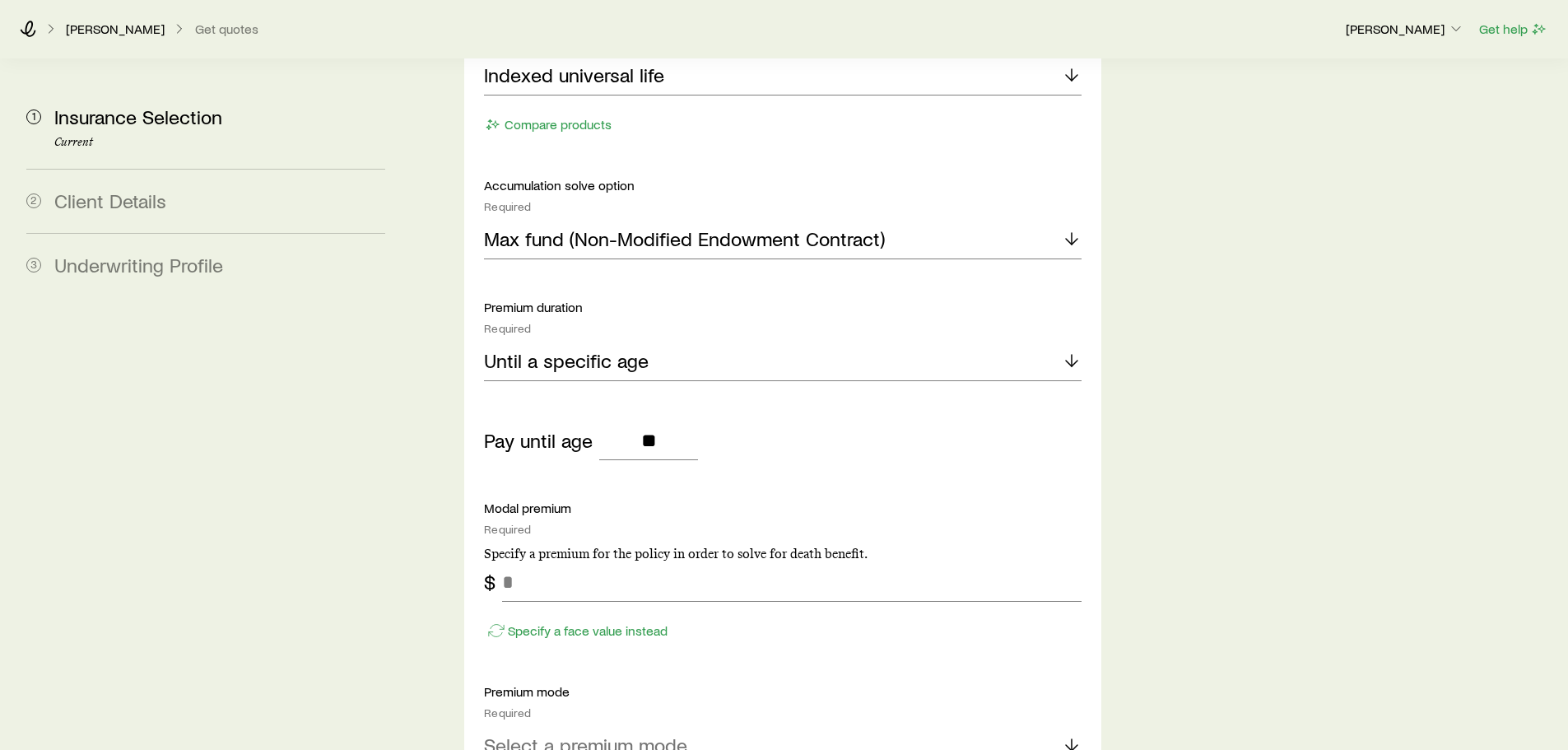
click at [501, 500] on div "Modal premium Required Specify a premium for the policy in order to solve for d…" at bounding box center [783, 531] width 597 height 62
click at [544, 562] on input "tel" at bounding box center [792, 582] width 579 height 40
type input "***"
click at [710, 611] on div "Accumulation product Required Note that you must be securities registered to se…" at bounding box center [783, 570] width 597 height 1154
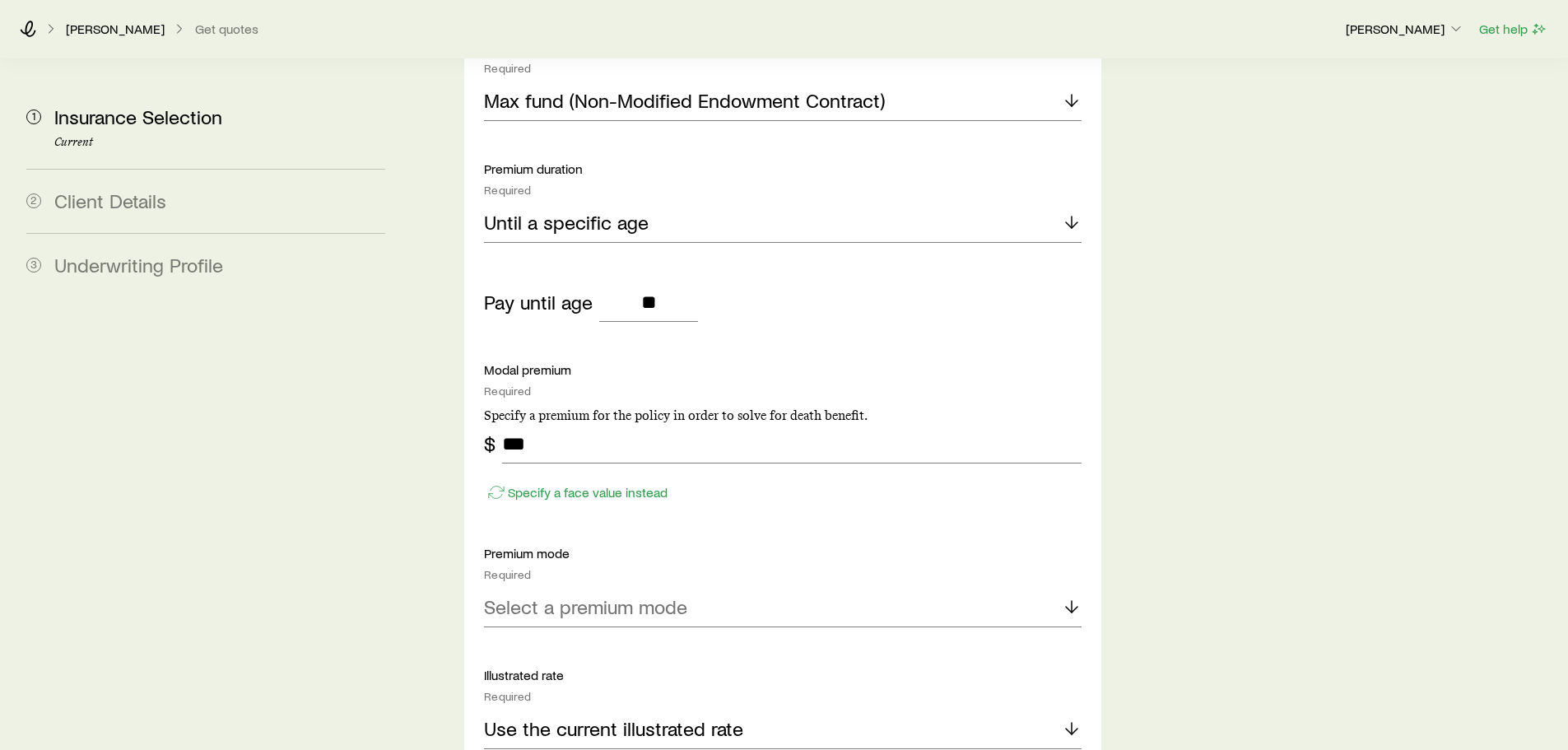
scroll to position [1153, 0]
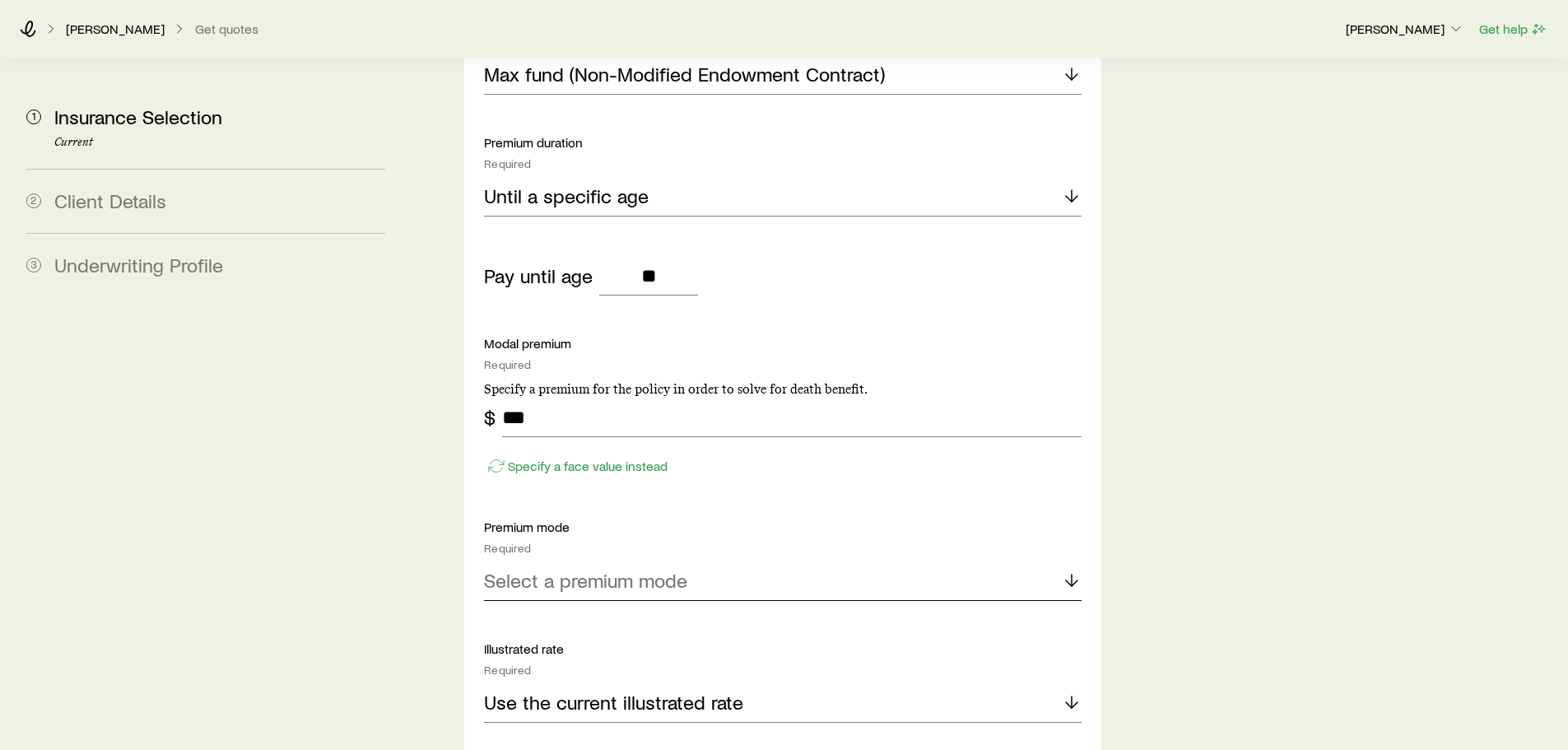
click at [634, 562] on div "Select a premium mode" at bounding box center [783, 582] width 597 height 40
click at [510, 725] on span "Monthly" at bounding box center [517, 737] width 67 height 24
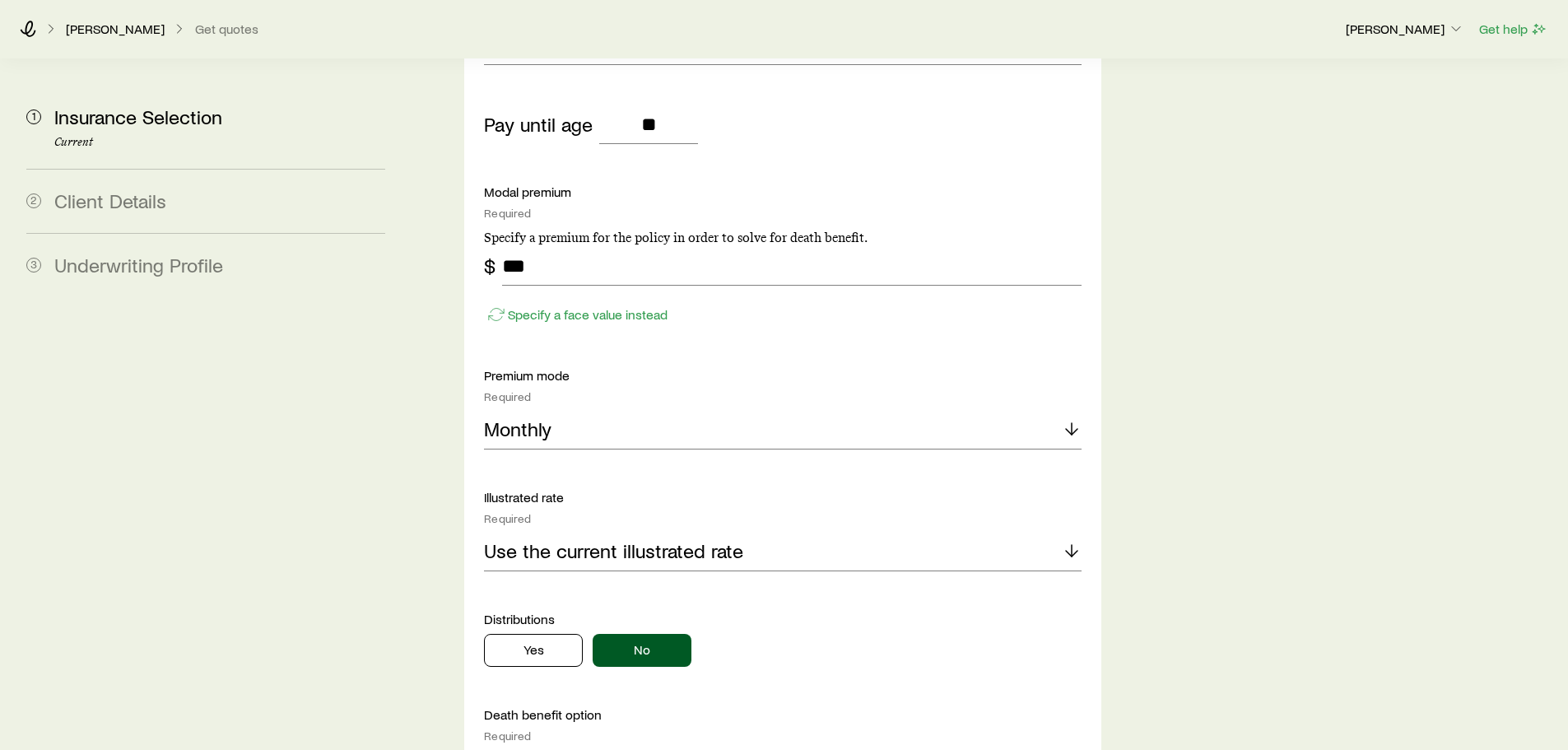
scroll to position [1317, 0]
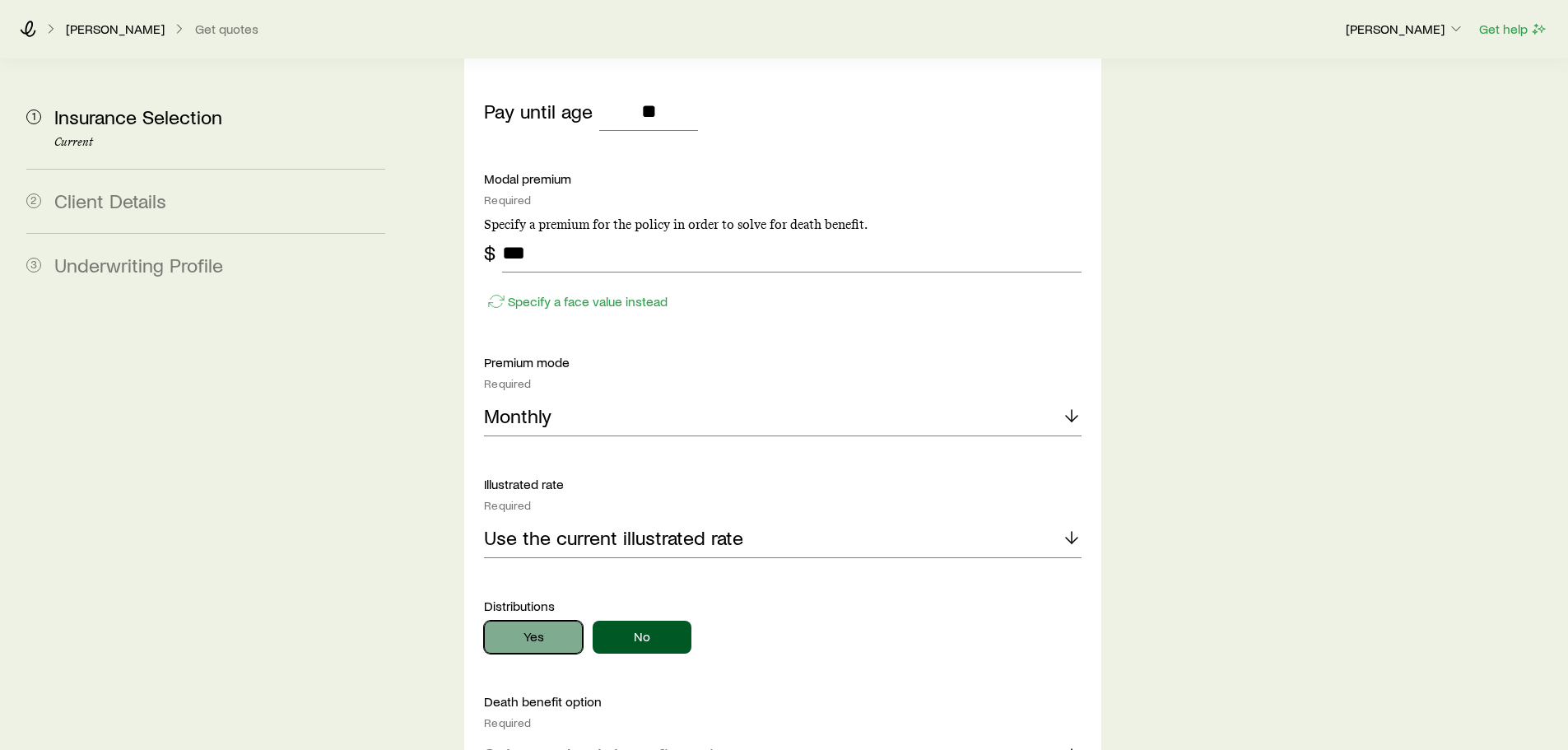
click at [538, 621] on button "Yes" at bounding box center [533, 637] width 99 height 33
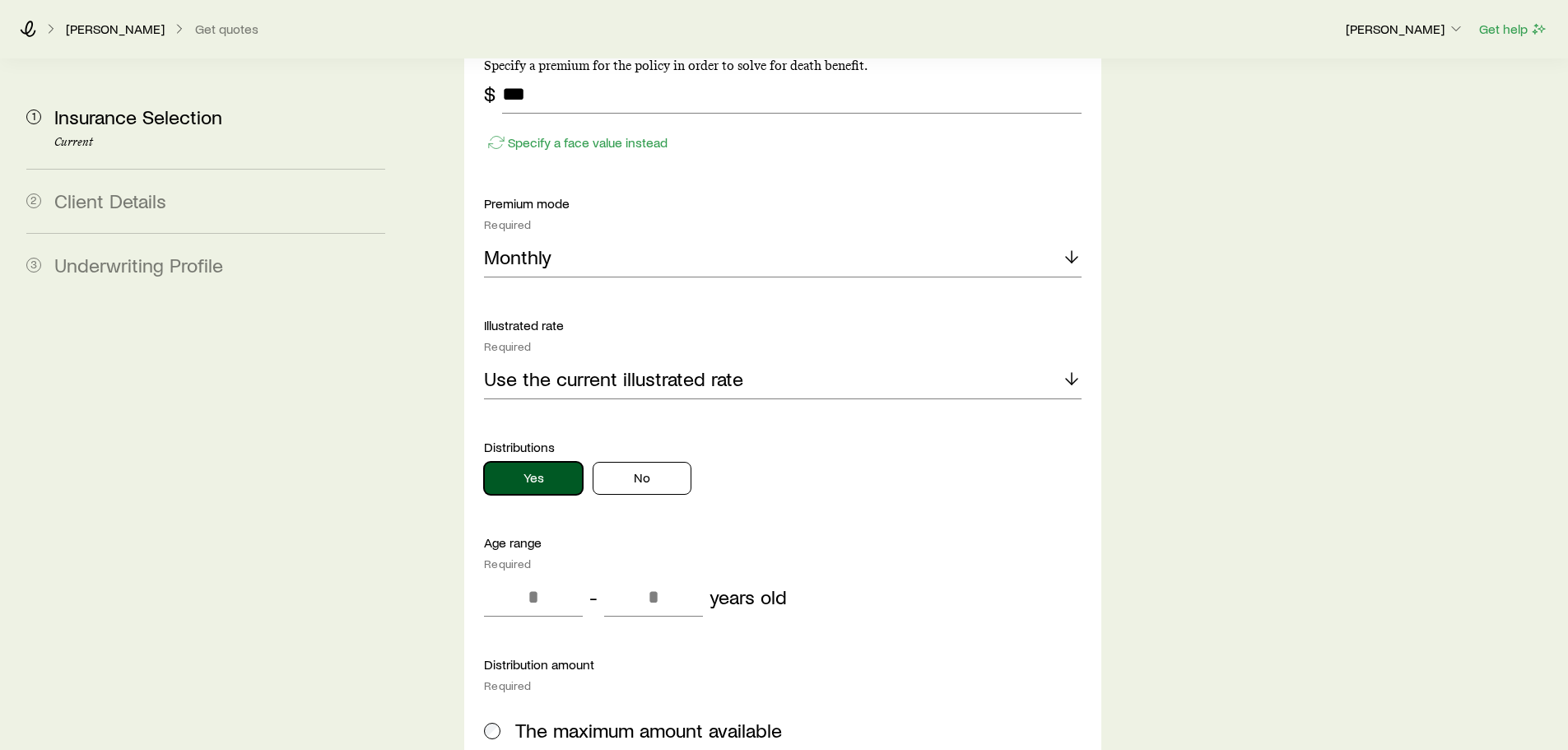
scroll to position [1483, 0]
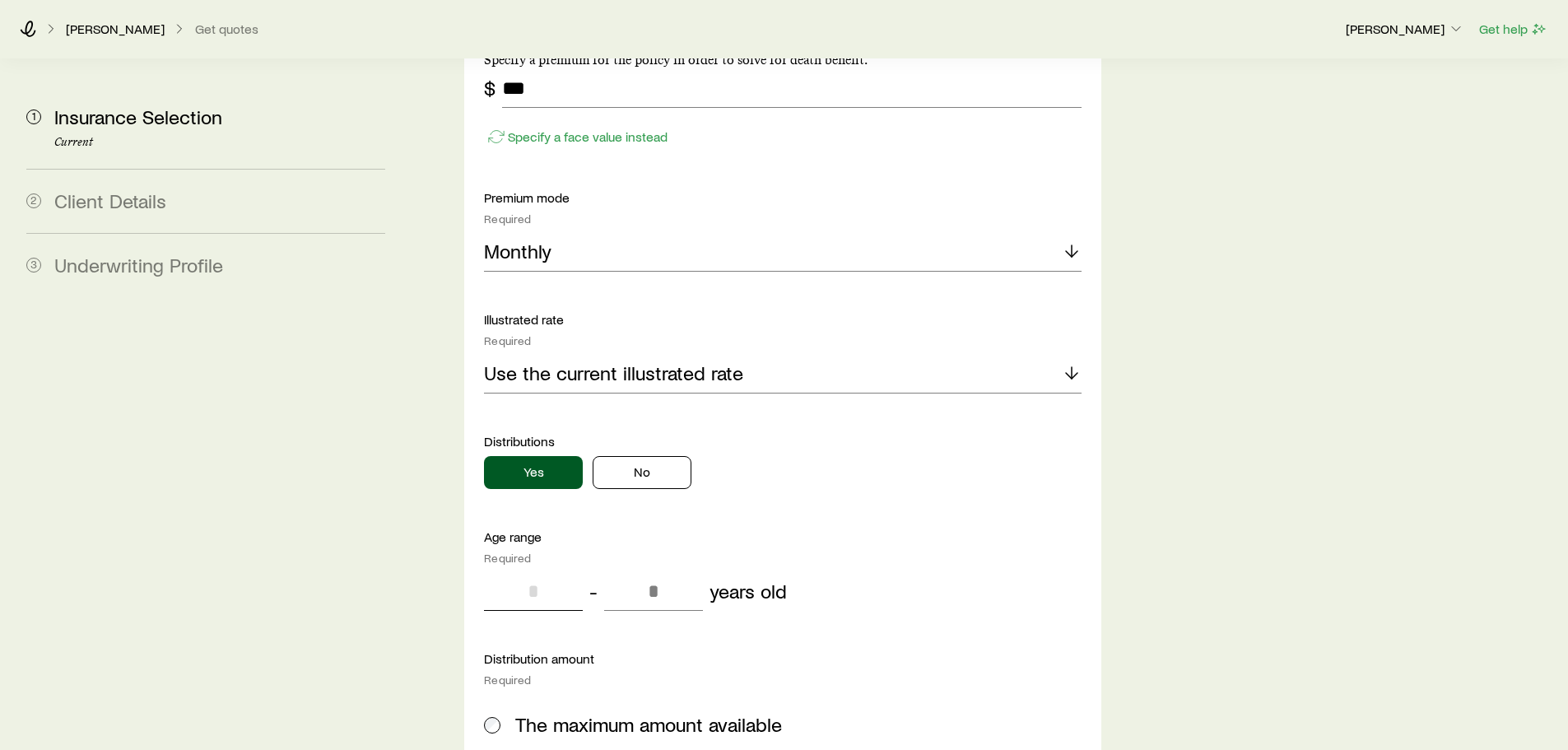
drag, startPoint x: 553, startPoint y: 553, endPoint x: 453, endPoint y: 552, distance: 100.0
click at [462, 552] on div "Insurance Selection Start by specifying details about any product types you are…" at bounding box center [782, 134] width 663 height 3114
type input "**"
drag, startPoint x: 685, startPoint y: 550, endPoint x: 537, endPoint y: 549, distance: 148.0
click at [538, 572] on div "** - years old" at bounding box center [783, 592] width 597 height 40
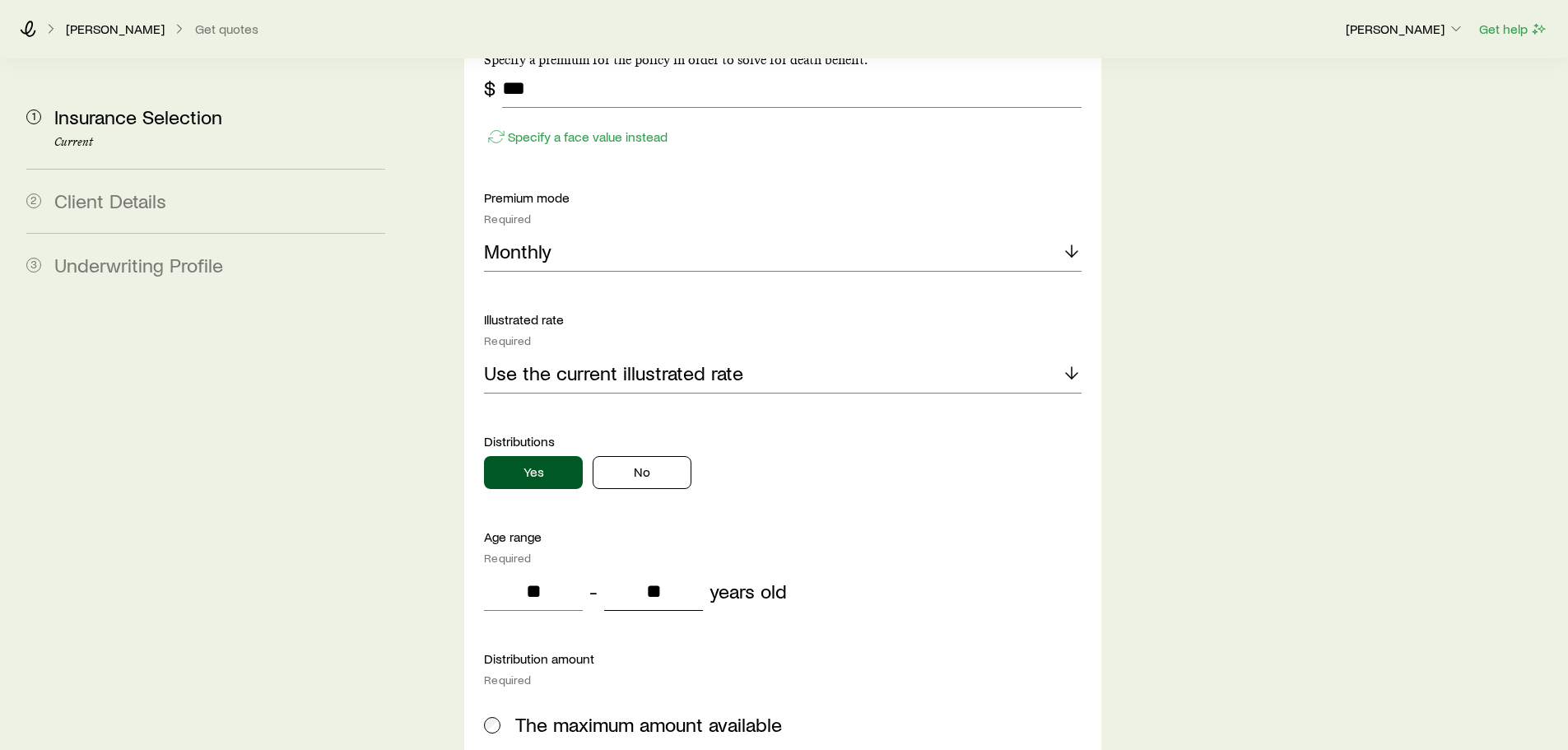
type input "**"
click at [957, 650] on p "Distribution amount" at bounding box center [783, 659] width 597 height 17
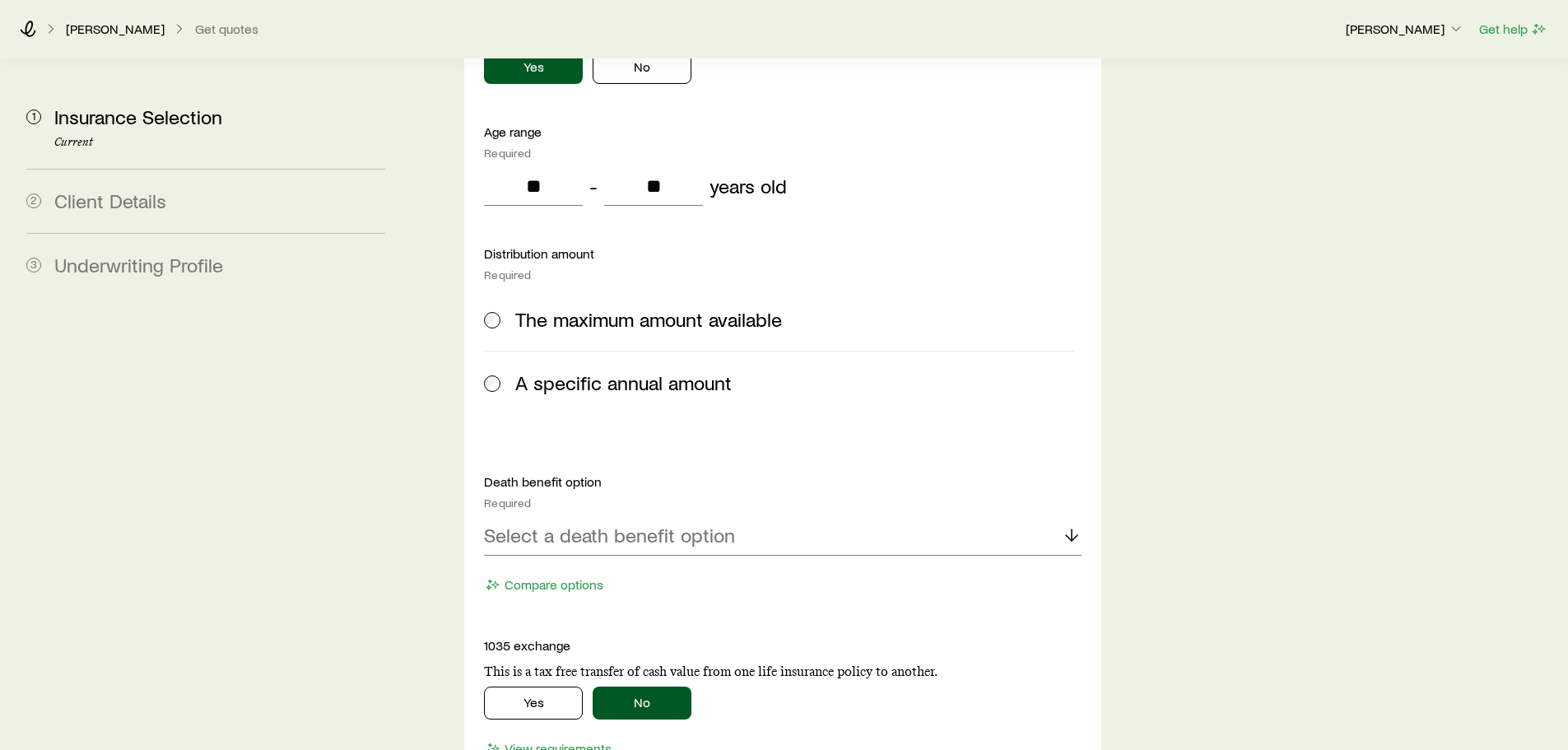
scroll to position [1894, 0]
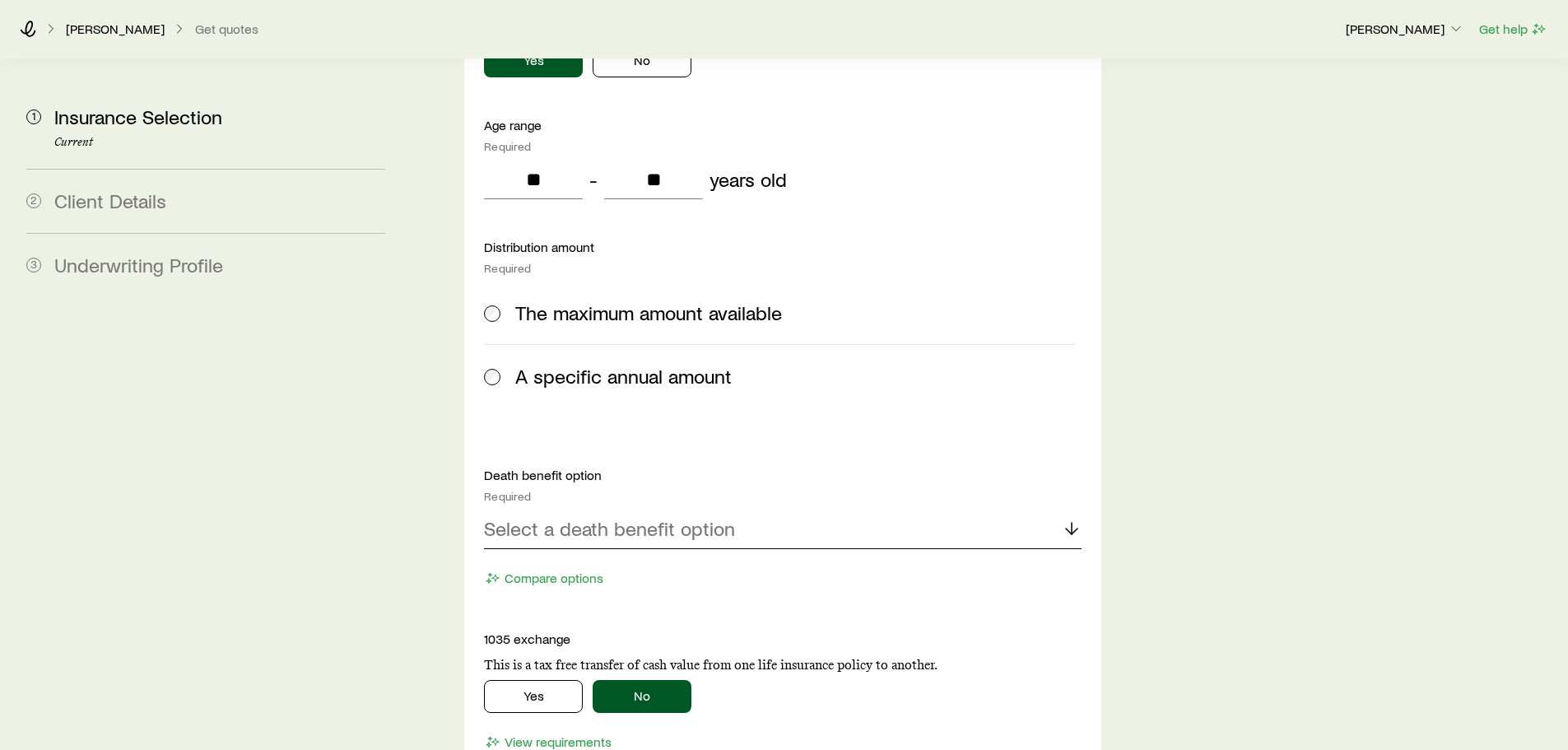
click at [594, 517] on p "Select a death benefit option" at bounding box center [609, 528] width 251 height 23
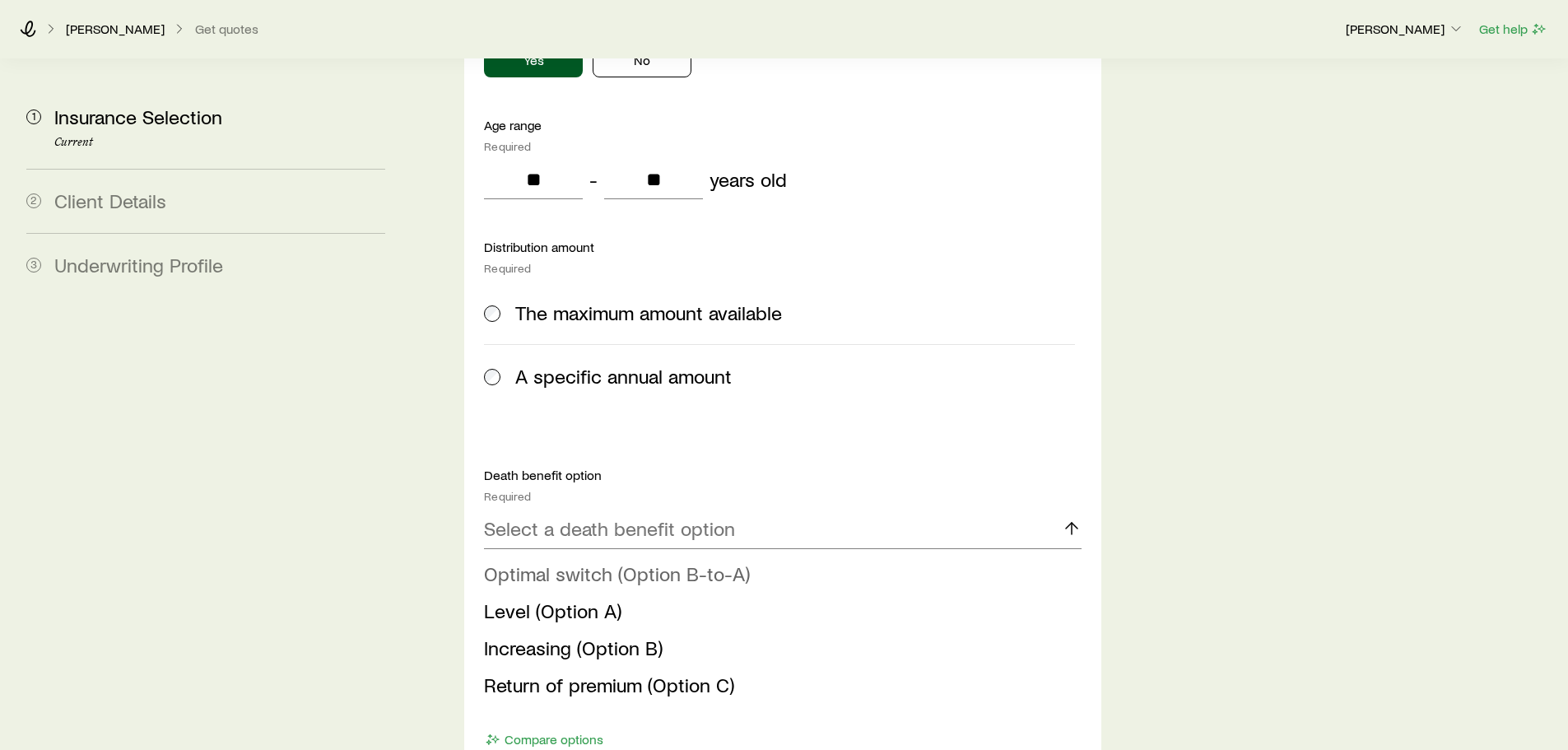
click at [571, 562] on span "Optimal switch (Option B-to-A)" at bounding box center [617, 573] width 266 height 24
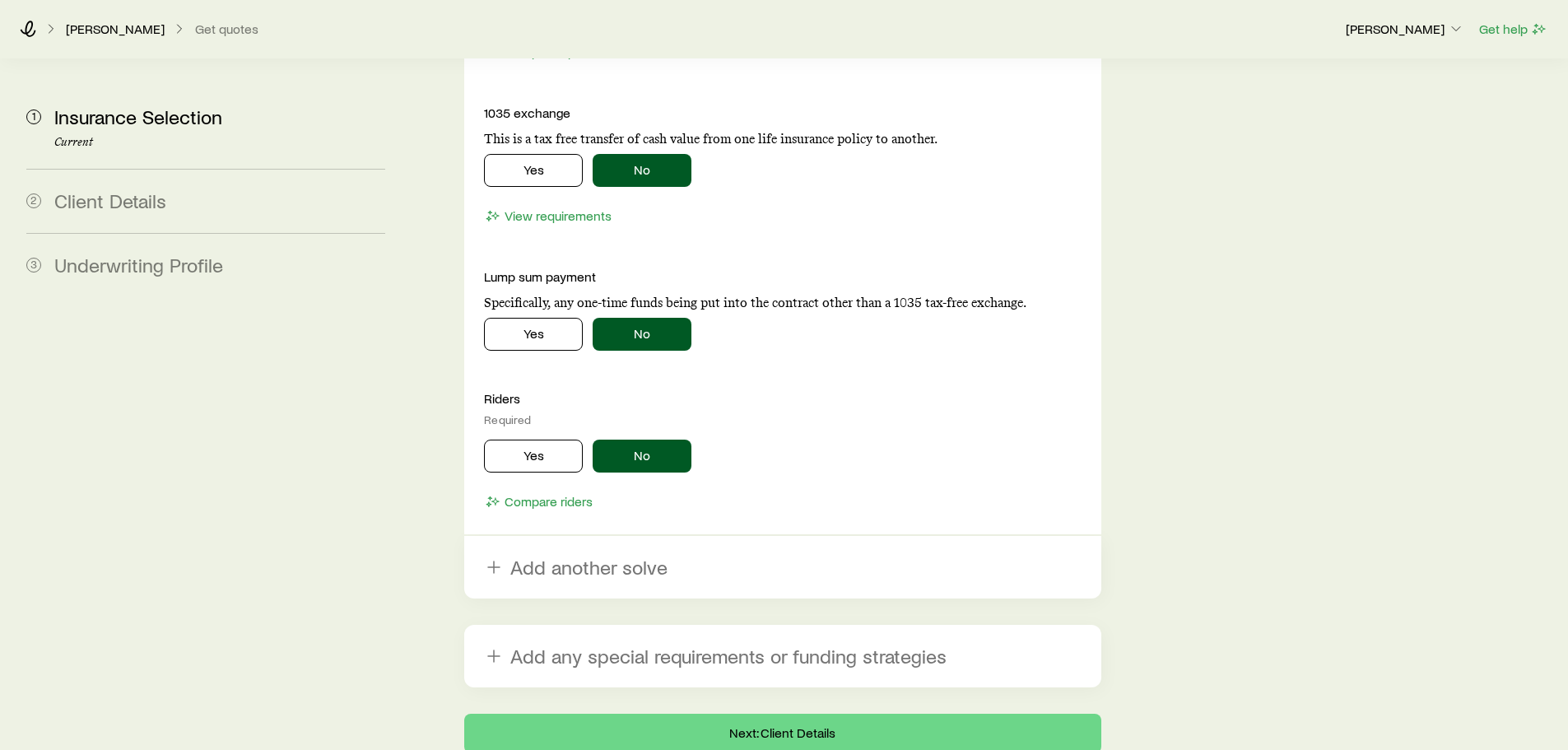
scroll to position [2471, 0]
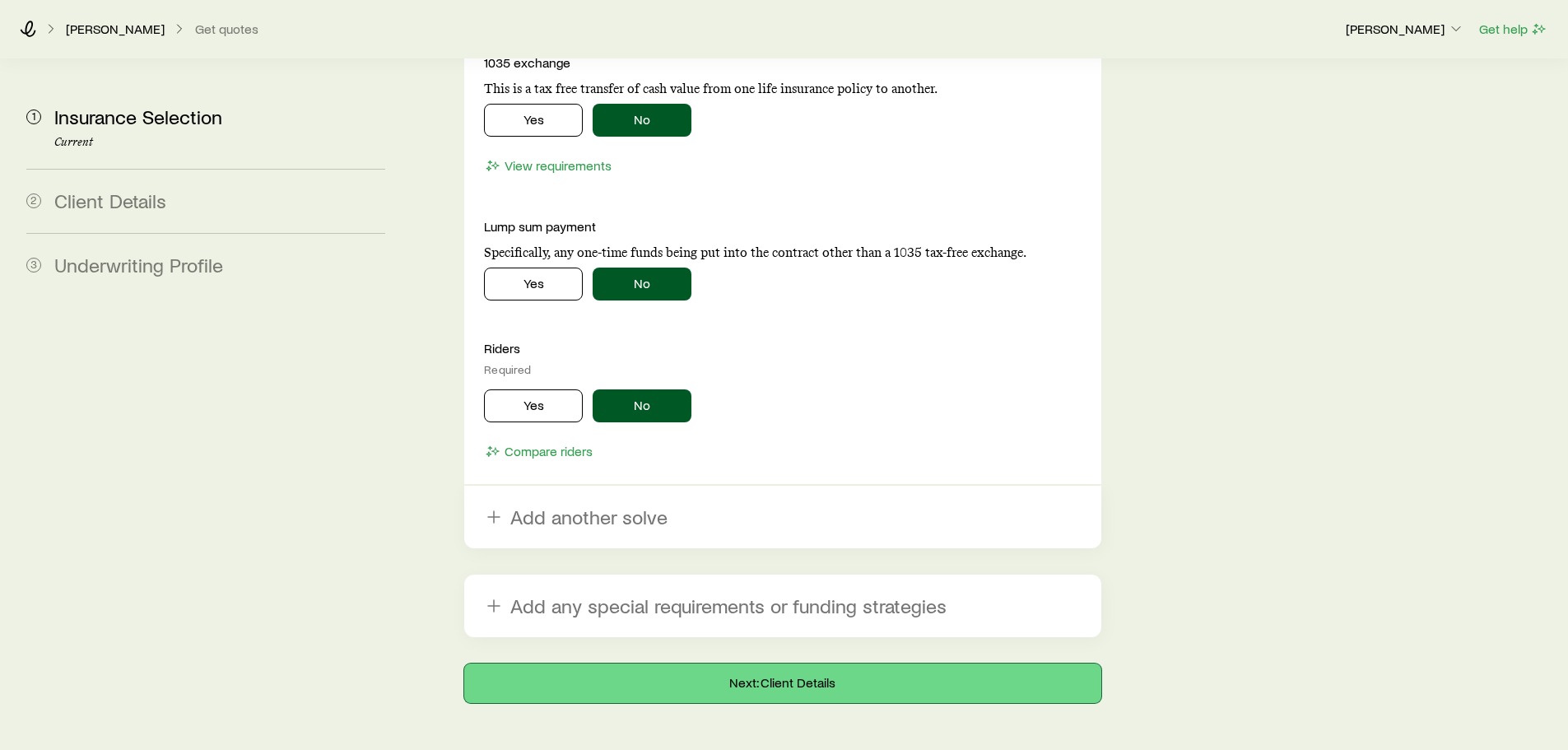
click at [718, 664] on button "Next: Client Details" at bounding box center [782, 684] width 636 height 40
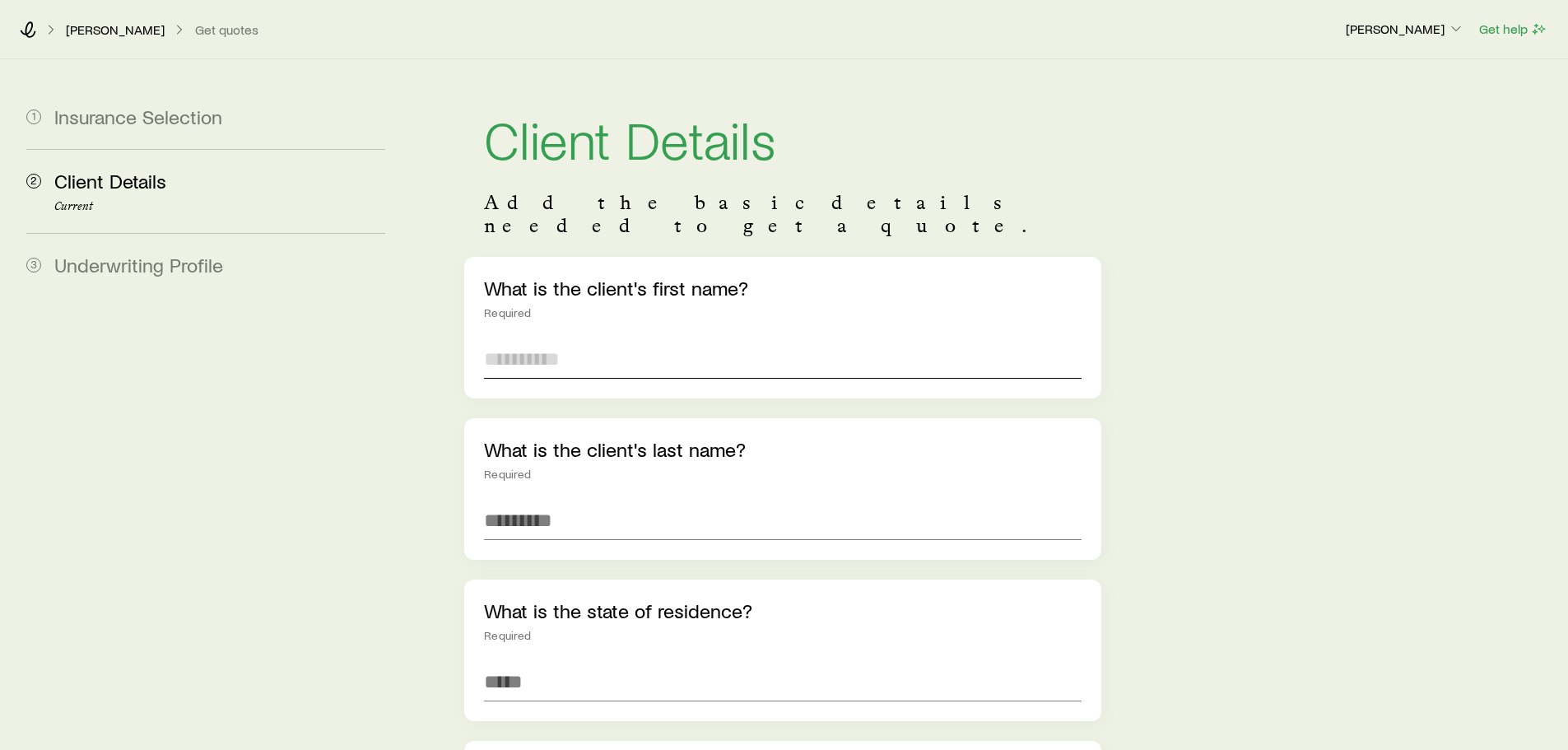
click at [536, 339] on input "text" at bounding box center [783, 359] width 597 height 40
type input "******"
type input "*****"
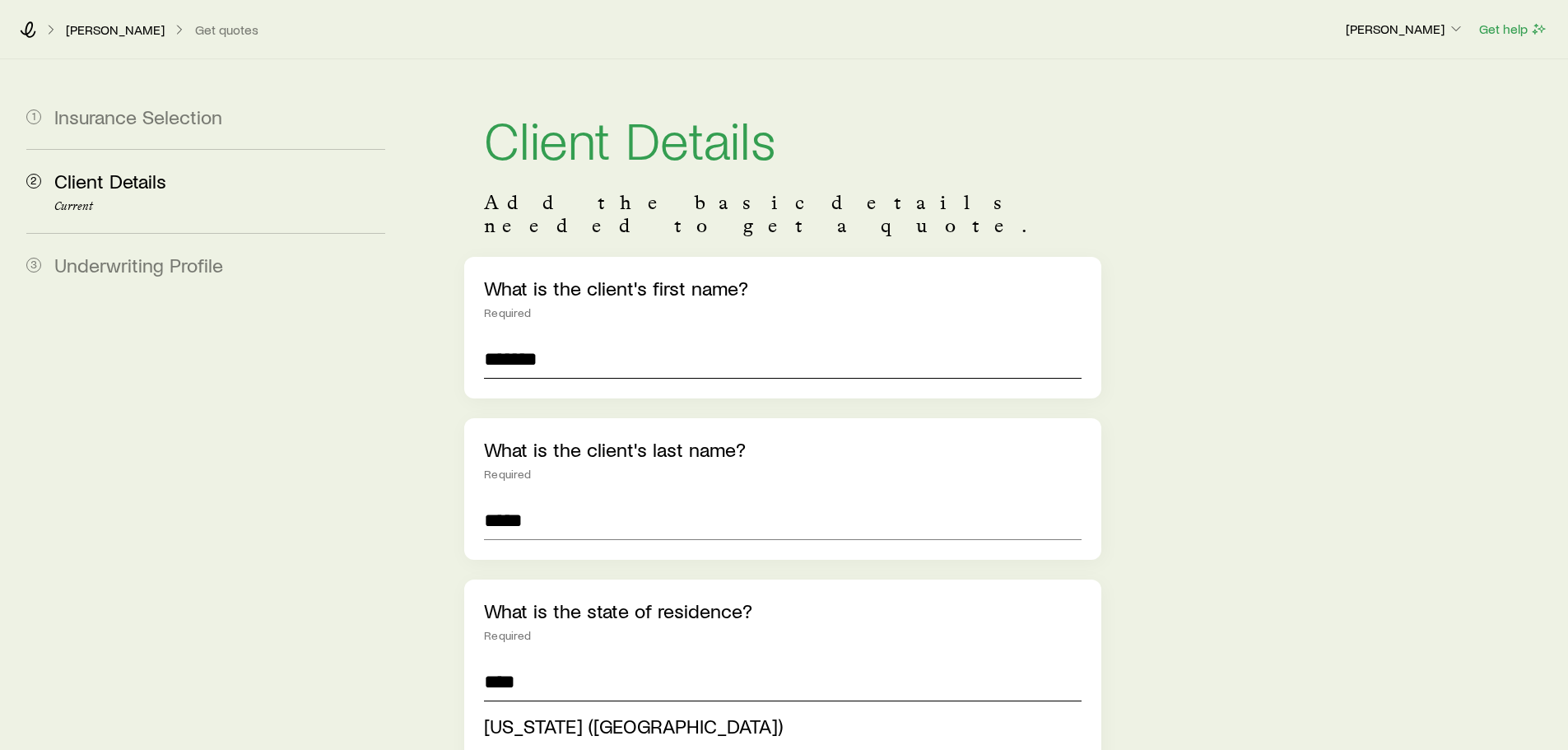
type input "**********"
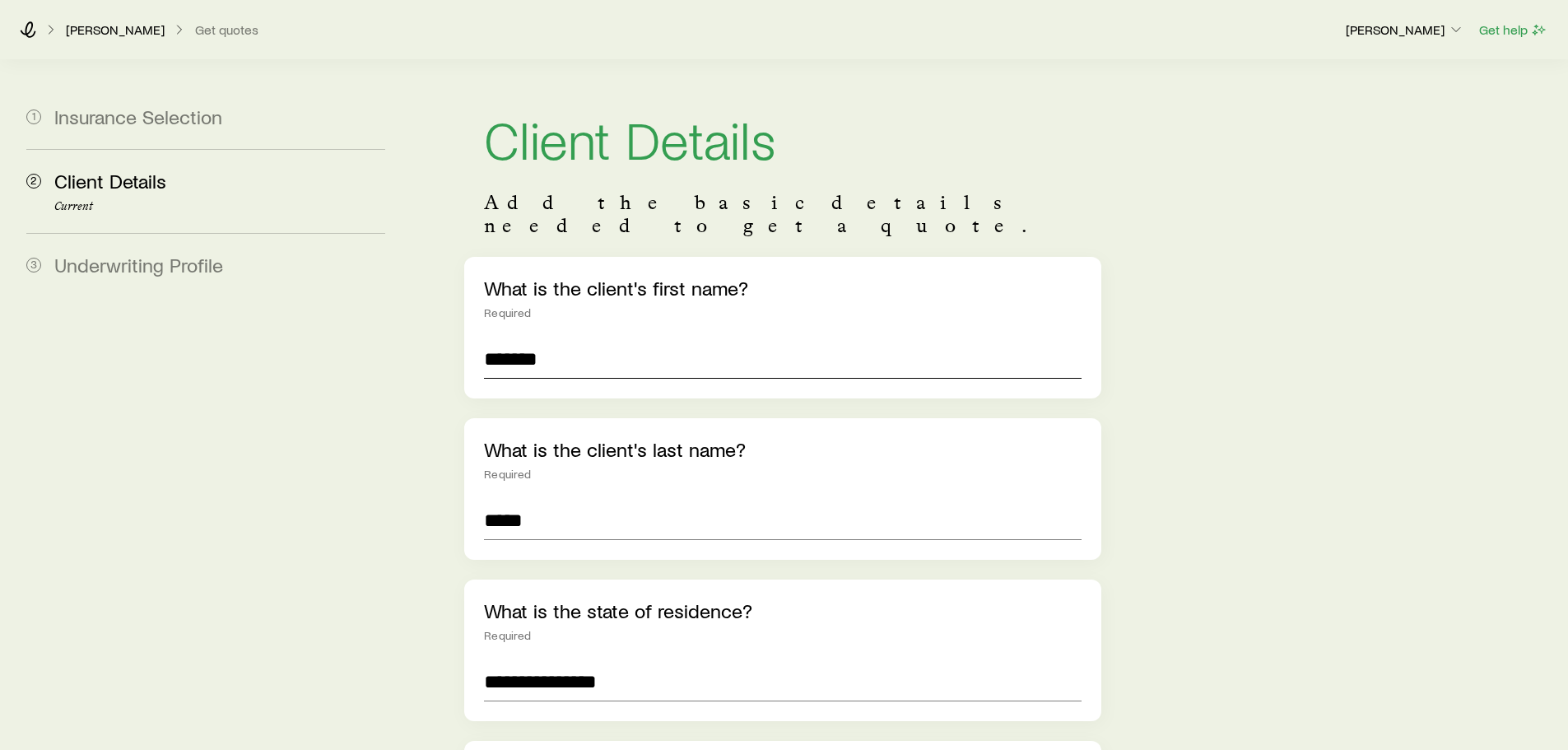
scroll to position [446, 0]
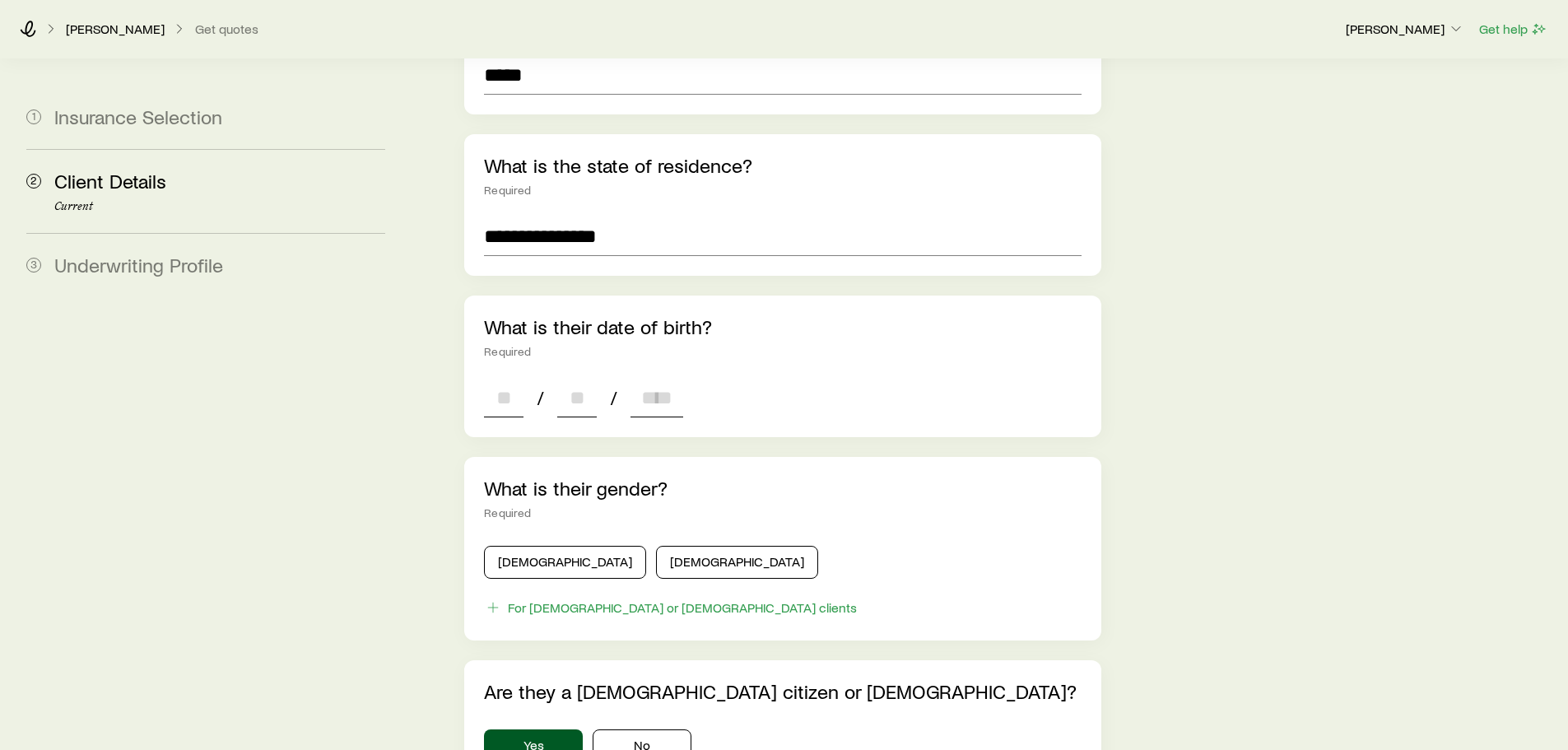
click at [493, 378] on input at bounding box center [504, 398] width 40 height 40
type input "**"
type input "****"
click at [692, 546] on button "Female" at bounding box center [737, 562] width 163 height 33
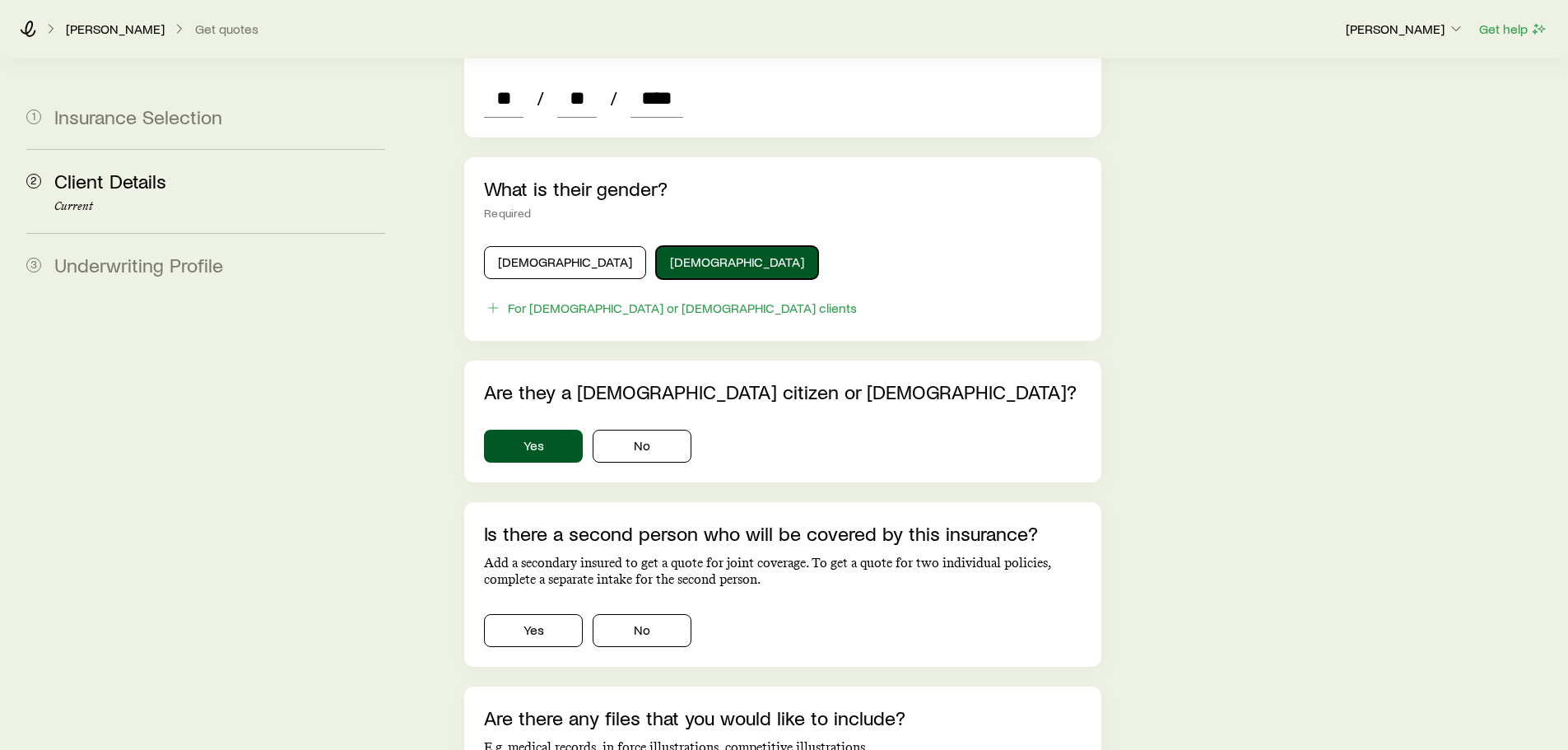
scroll to position [775, 0]
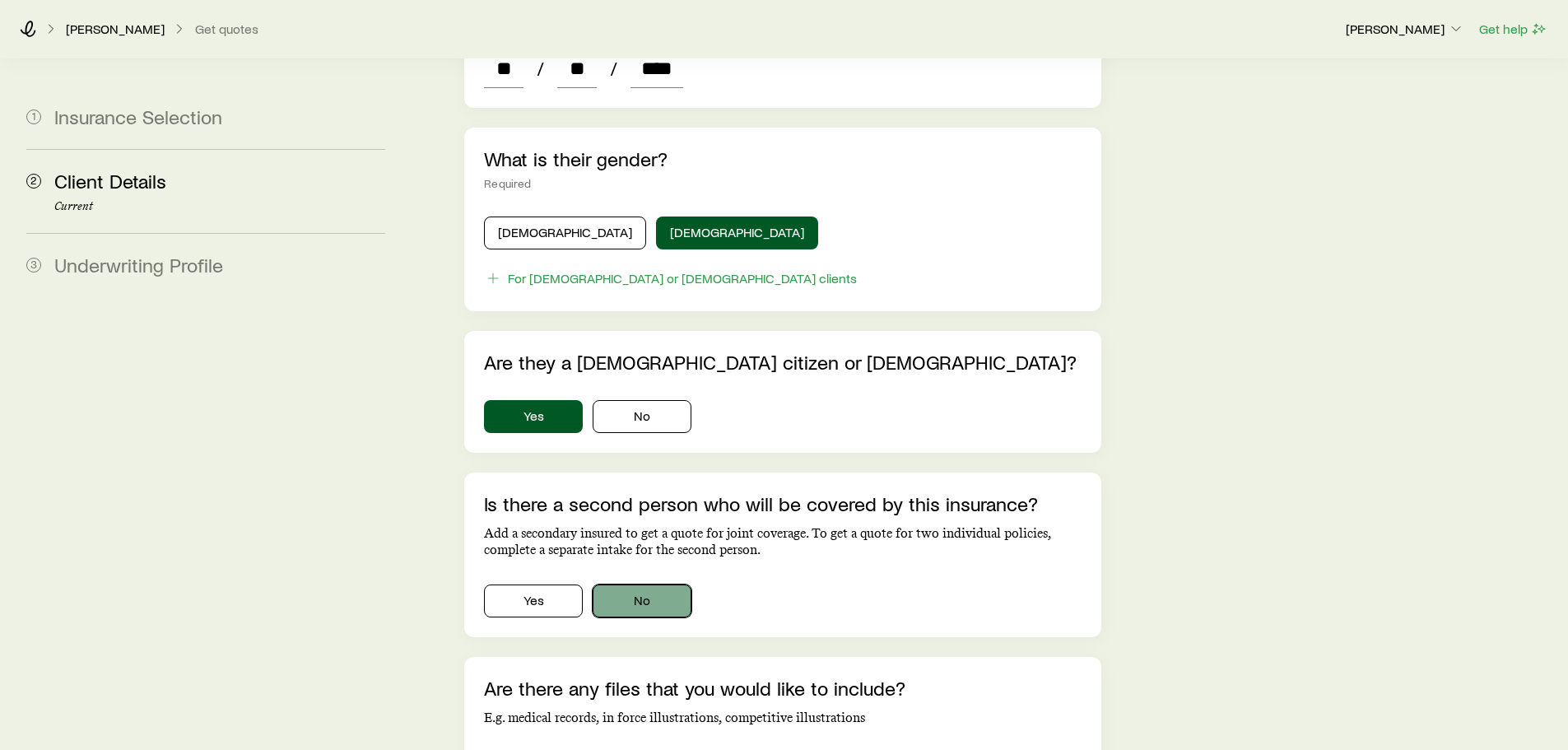
click at [656, 585] on button "No" at bounding box center [642, 601] width 99 height 33
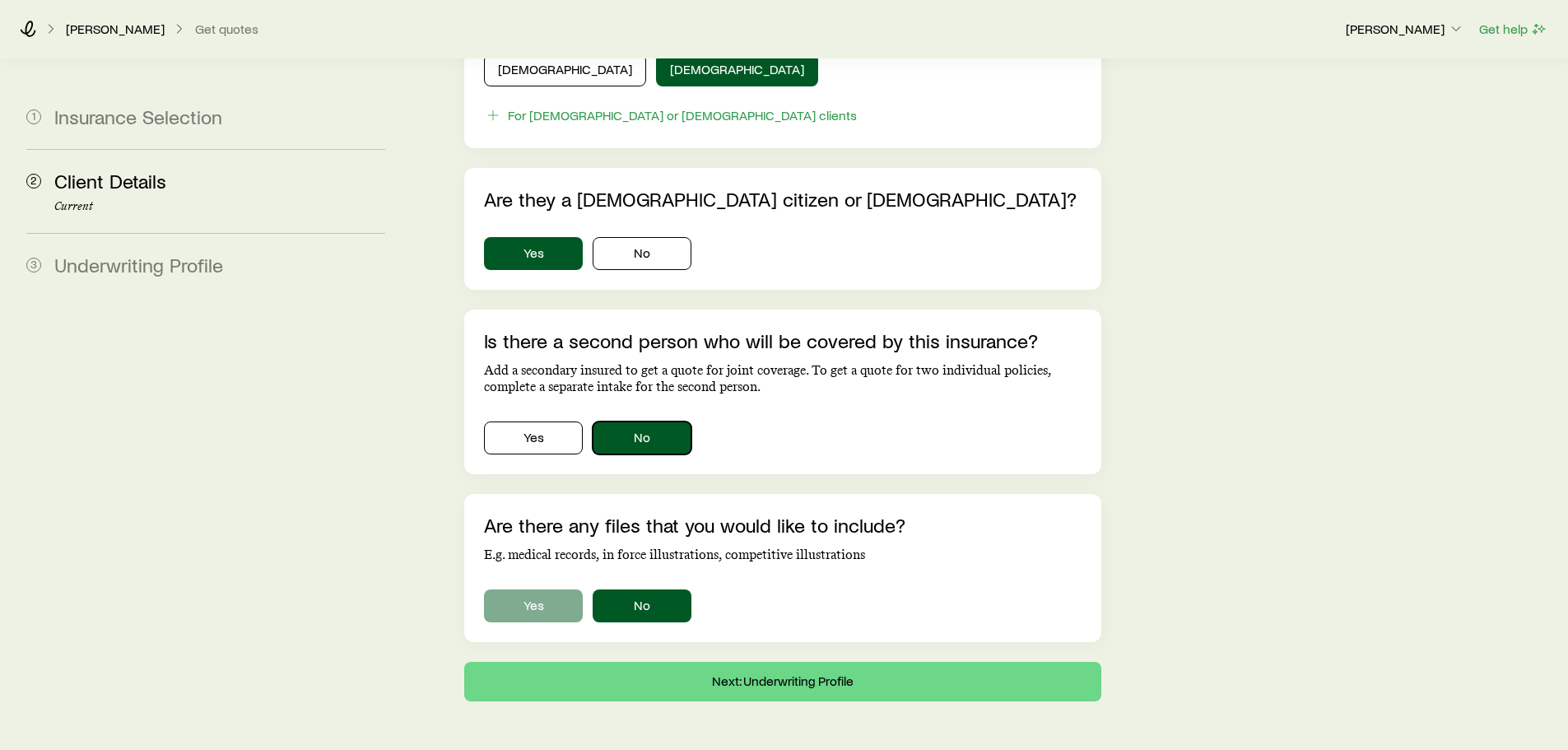
scroll to position [940, 0]
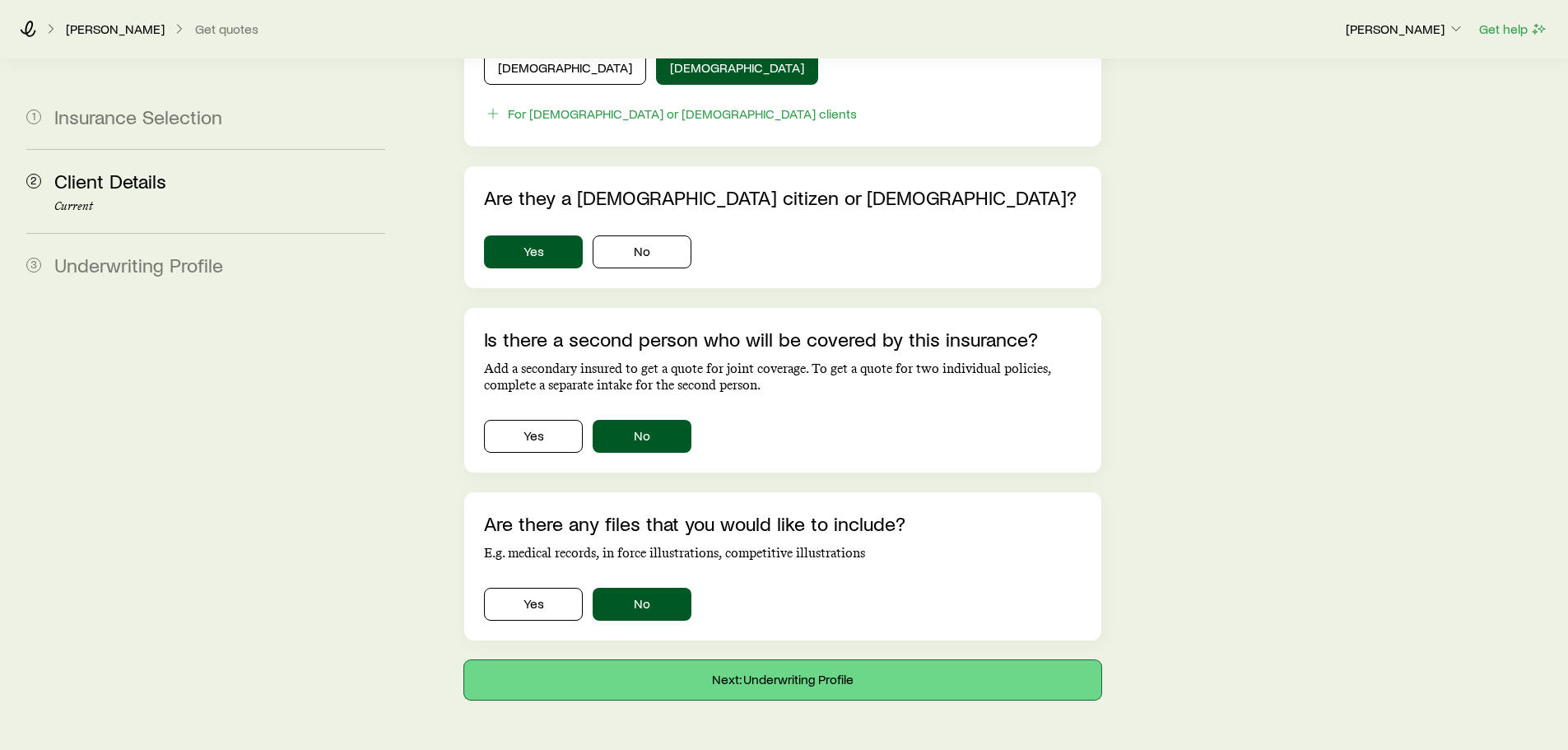
click at [788, 660] on button "Next: Underwriting Profile" at bounding box center [782, 680] width 636 height 40
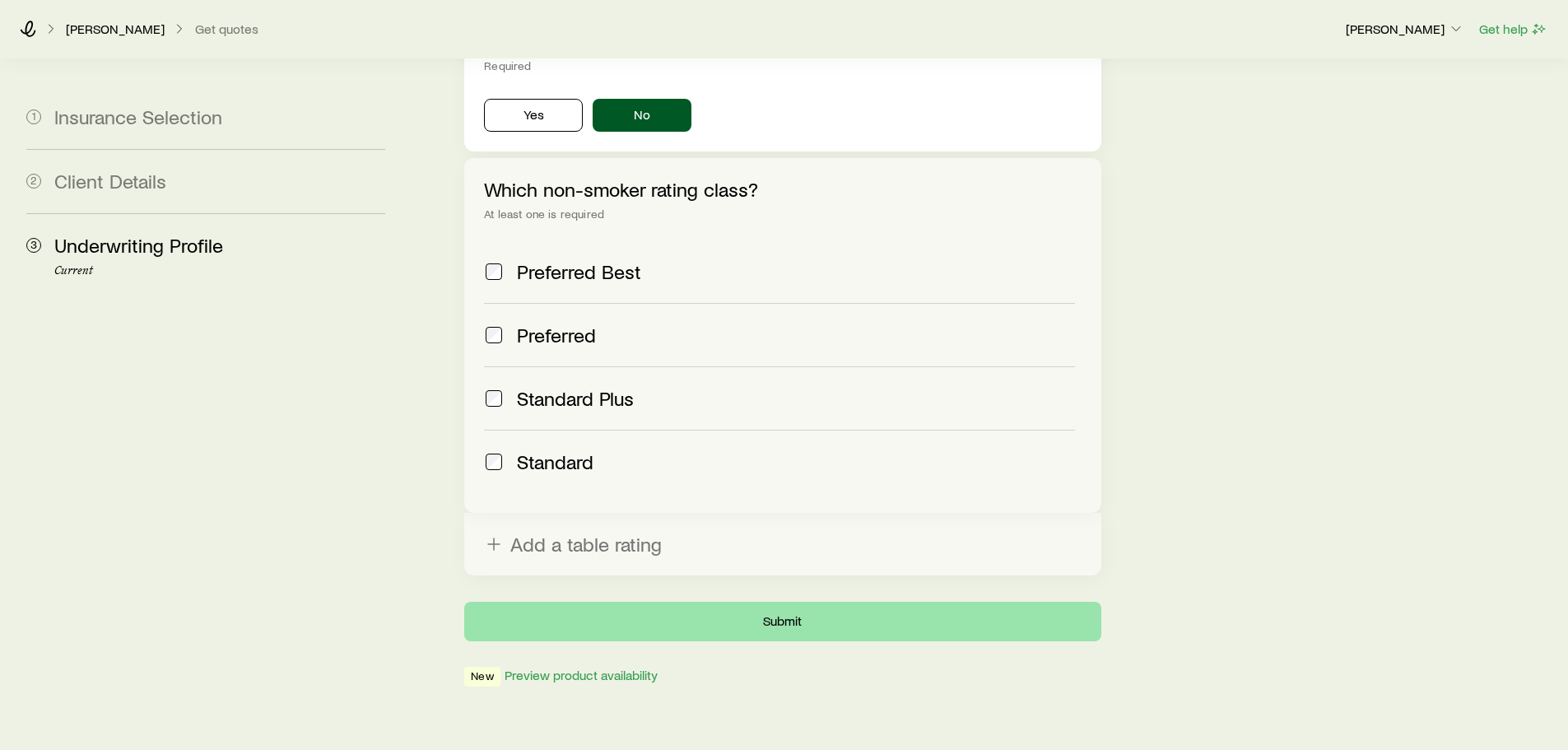
scroll to position [610, 0]
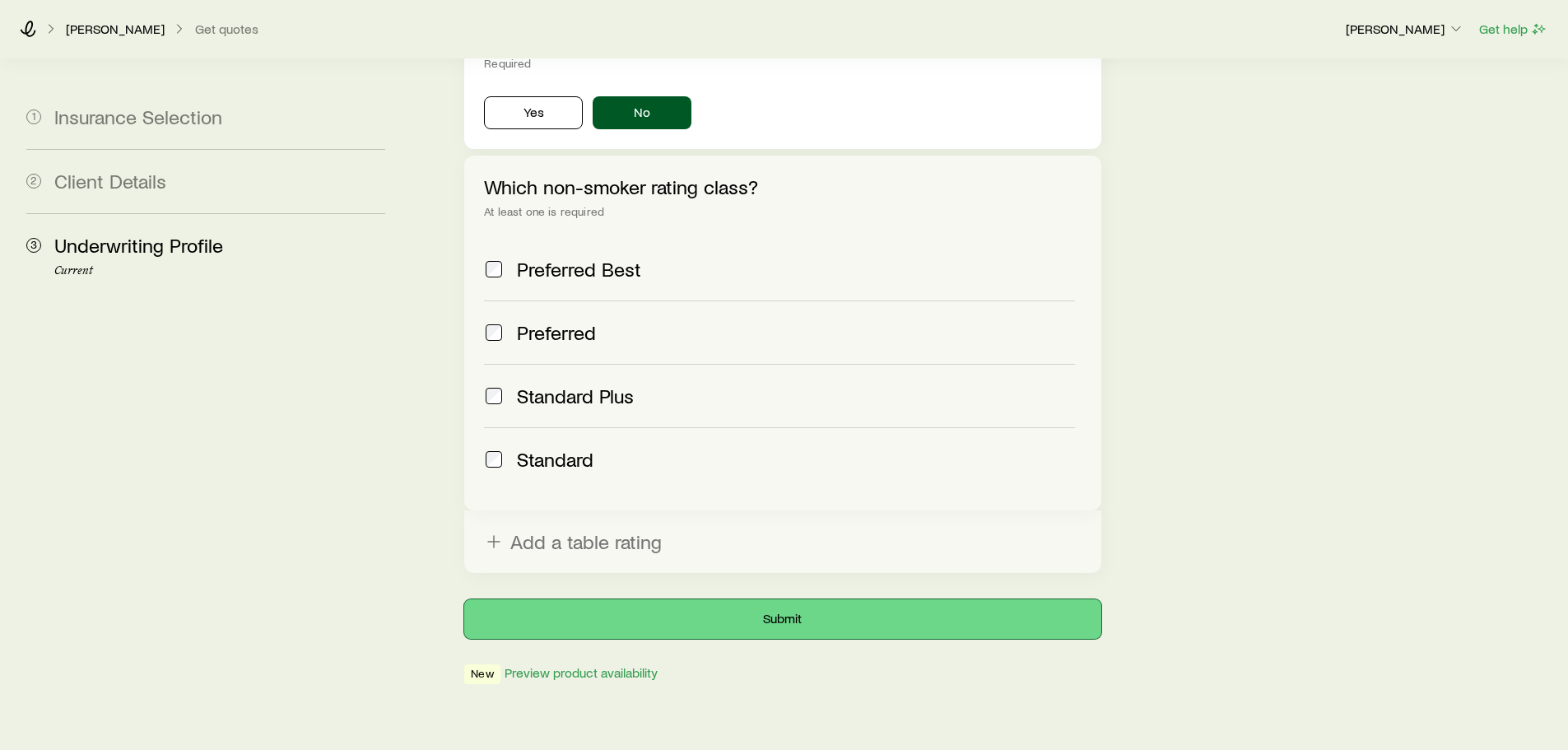
click at [768, 600] on button "Submit" at bounding box center [782, 620] width 636 height 40
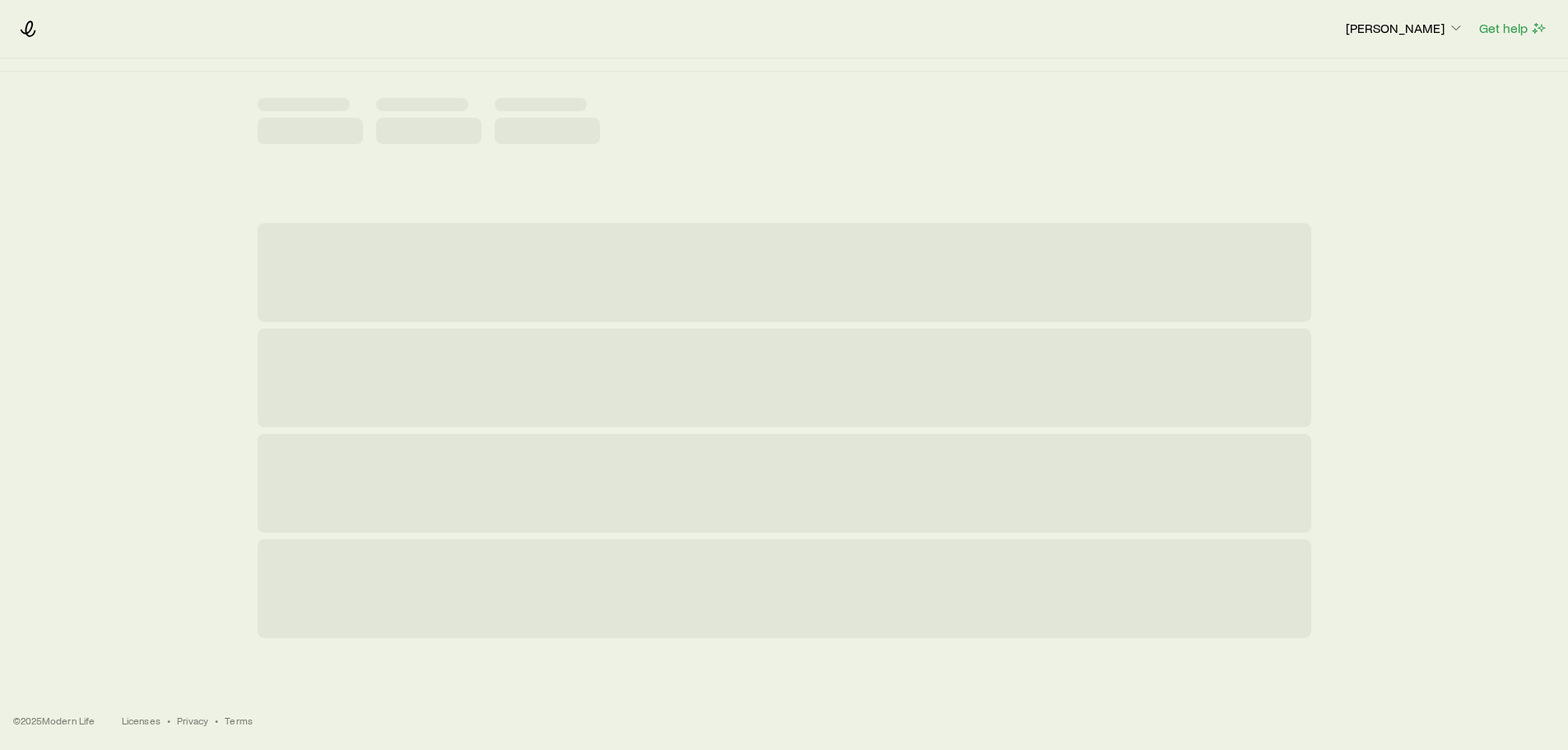
scroll to position [0, 0]
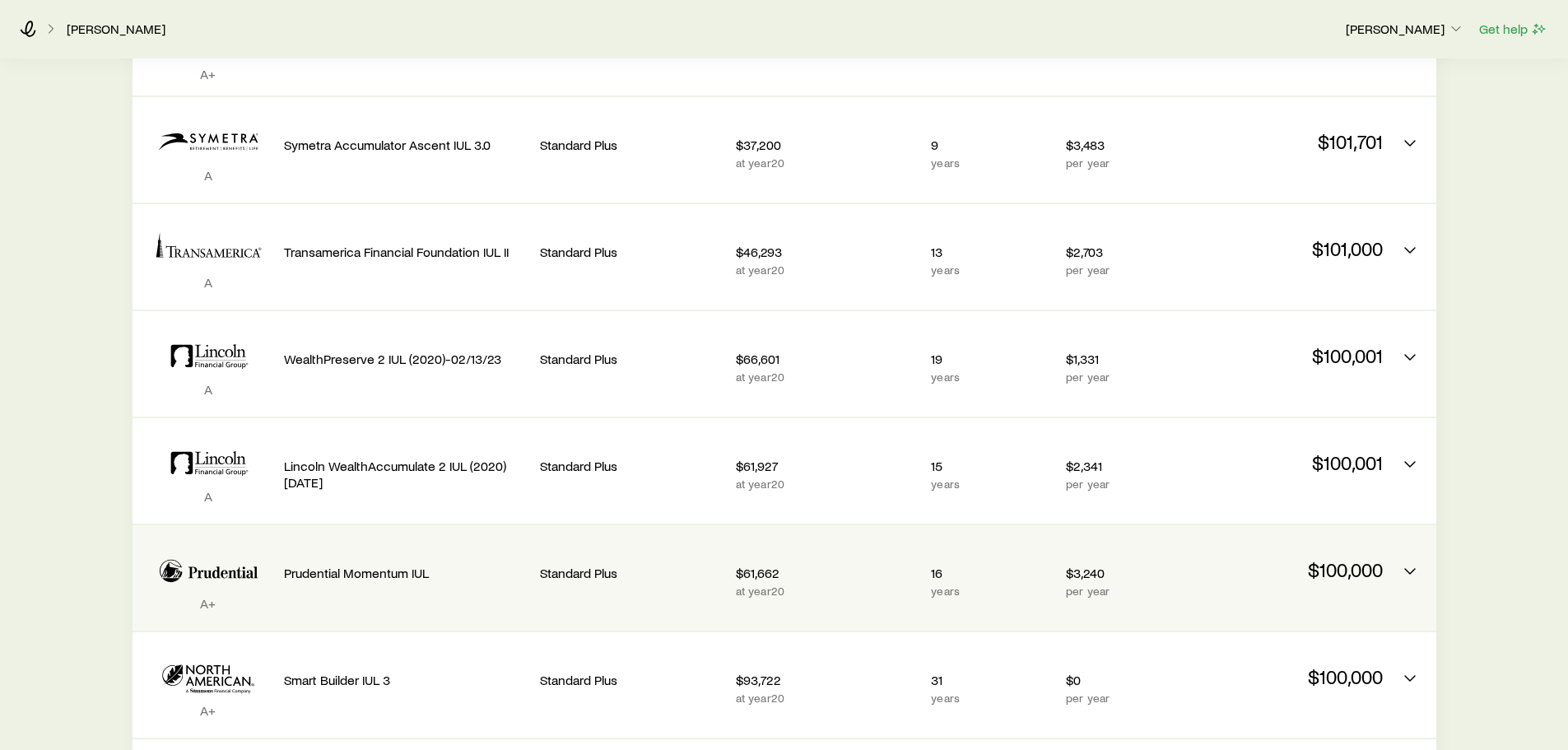
scroll to position [247, 0]
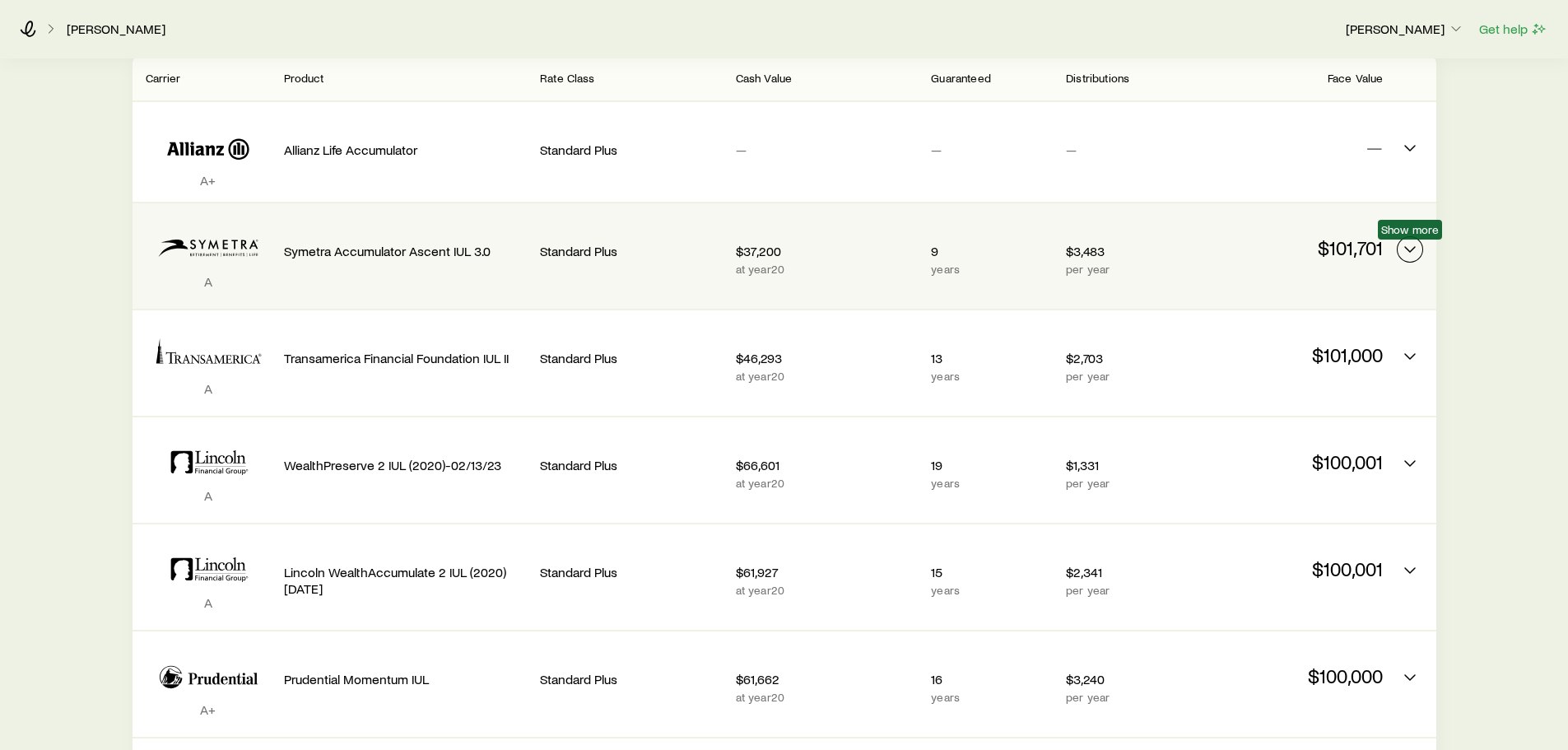
click at [1419, 251] on icon "Permanent quotes" at bounding box center [1410, 250] width 20 height 20
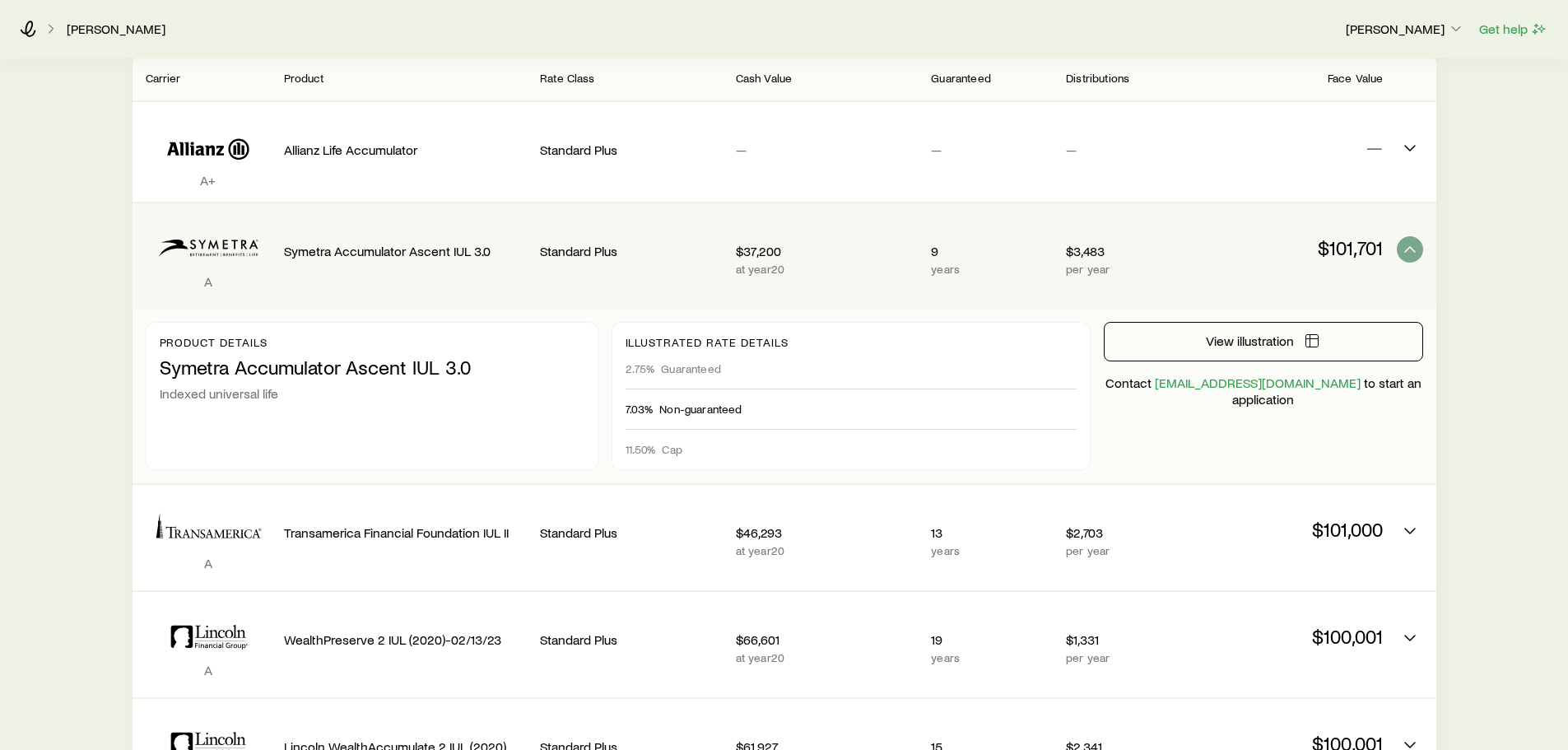
click at [1406, 251] on icon "Permanent quotes" at bounding box center [1410, 250] width 20 height 20
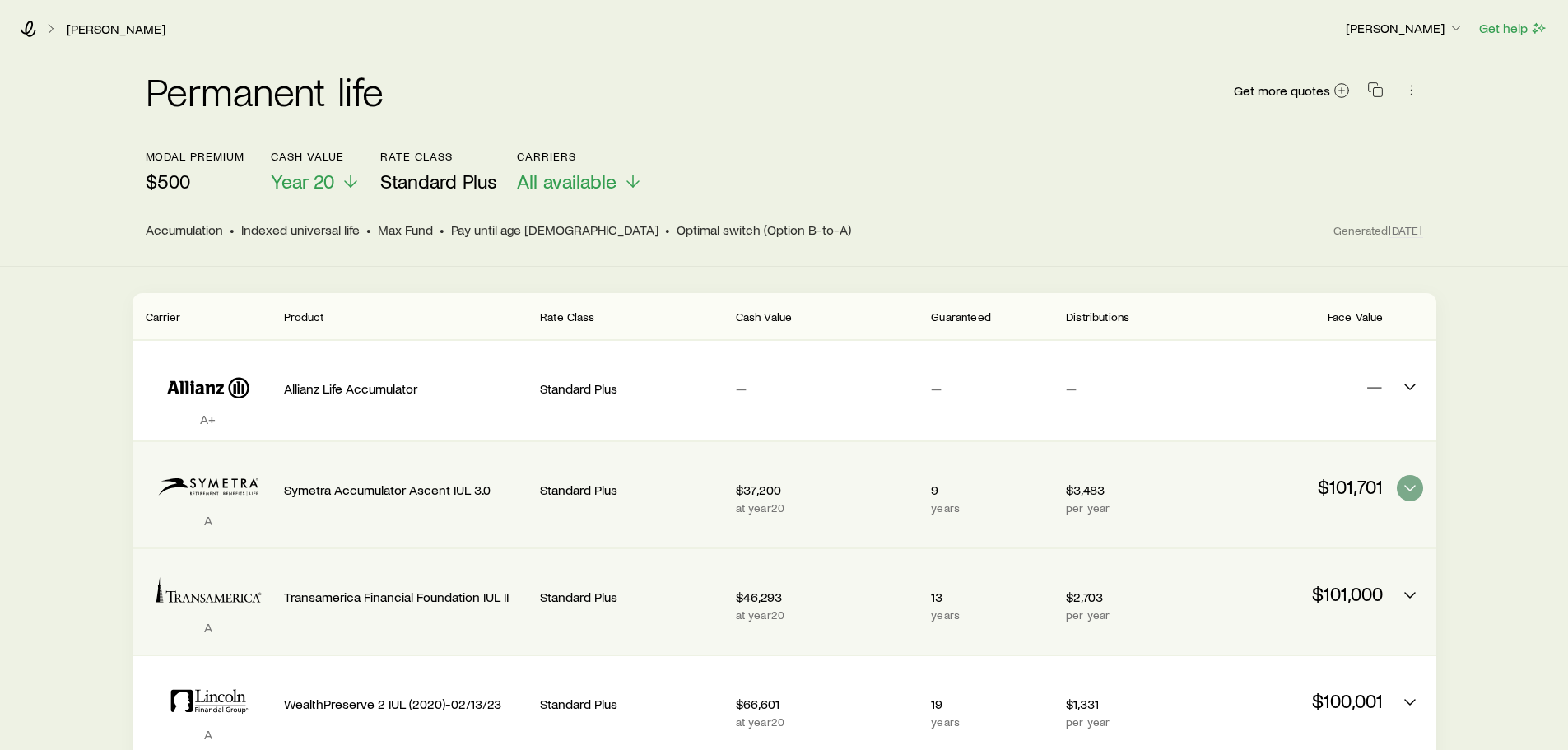
scroll to position [0, 0]
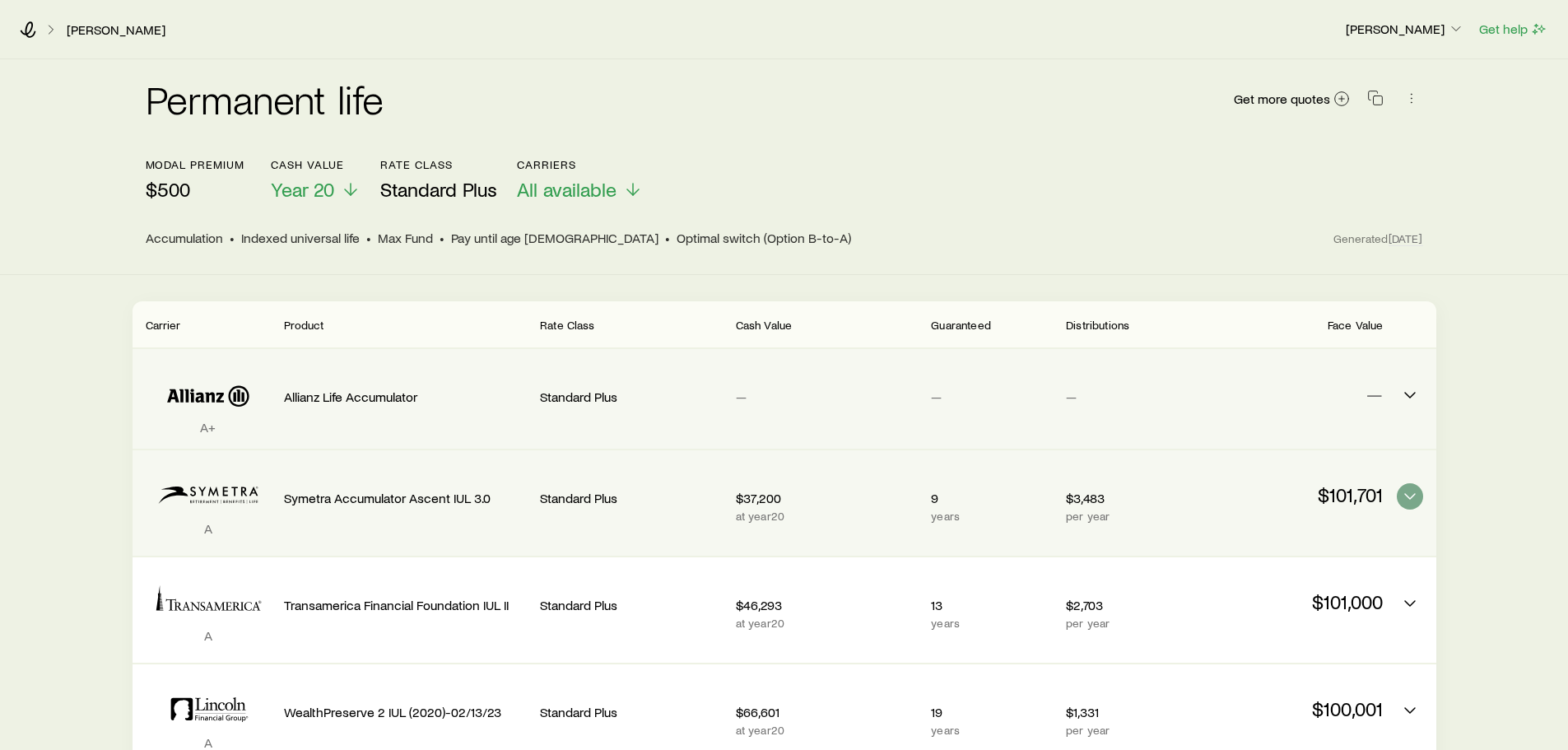
click at [353, 387] on div "Allianz Life Accumulator" at bounding box center [405, 393] width 244 height 62
